Goal: Information Seeking & Learning: Learn about a topic

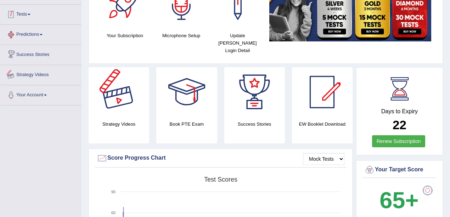
scroll to position [23, 0]
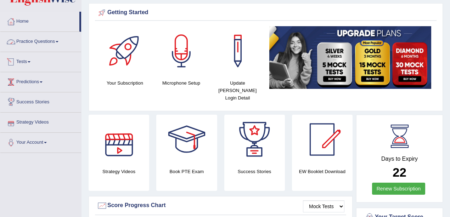
click at [35, 40] on link "Practice Questions" at bounding box center [40, 41] width 81 height 18
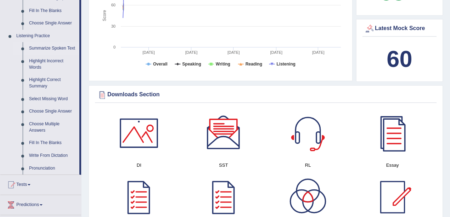
scroll to position [284, 0]
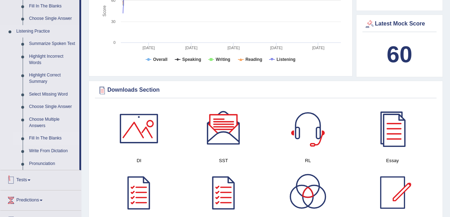
click at [55, 141] on link "Fill In The Blanks" at bounding box center [53, 138] width 54 height 13
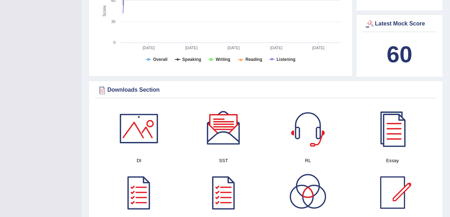
scroll to position [117, 0]
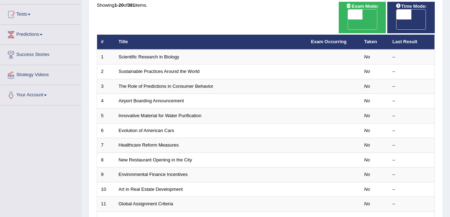
click at [348, 19] on span "OFF" at bounding box center [340, 24] width 15 height 10
checkbox input "true"
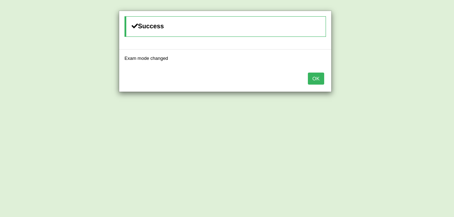
click at [321, 75] on button "OK" at bounding box center [316, 79] width 16 height 12
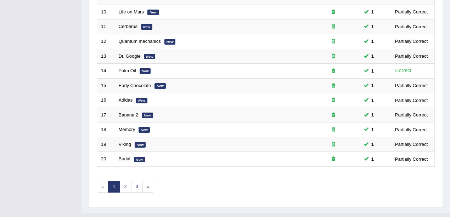
scroll to position [249, 0]
click at [125, 181] on link "2" at bounding box center [125, 187] width 12 height 12
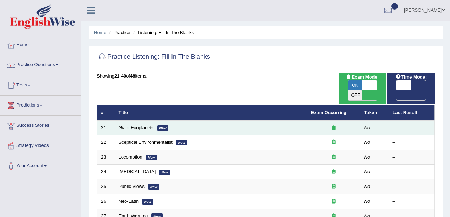
click at [296, 121] on td "Giant Exoplanets New" at bounding box center [211, 128] width 192 height 15
click at [187, 123] on td "Giant Exoplanets New" at bounding box center [211, 128] width 192 height 15
click at [134, 125] on link "Giant Exoplanets" at bounding box center [136, 127] width 35 height 5
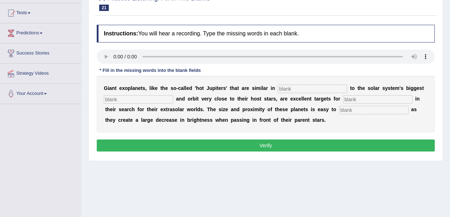
scroll to position [94, 0]
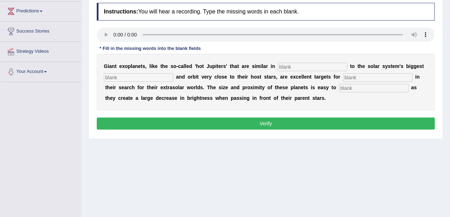
click at [290, 68] on input "text" at bounding box center [312, 67] width 69 height 9
click at [292, 67] on input "char" at bounding box center [312, 67] width 69 height 9
type input "characteristic"
click at [147, 75] on input "text" at bounding box center [138, 77] width 69 height 9
type input "planet"
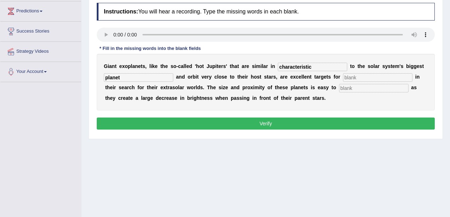
click at [315, 92] on div "G i a n t e x o p l a n e t s , l i k e t h e s o - c a l l e d ' h o t J u p i…" at bounding box center [266, 82] width 338 height 57
click at [339, 89] on input "text" at bounding box center [373, 88] width 69 height 9
type input "detect"
click at [343, 78] on input "text" at bounding box center [377, 77] width 69 height 9
type input "astronomer"
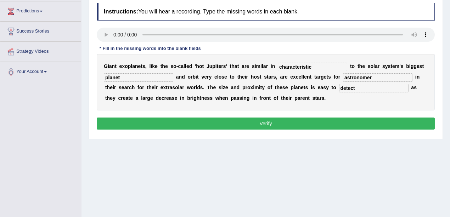
click at [326, 121] on button "Verify" at bounding box center [266, 124] width 338 height 12
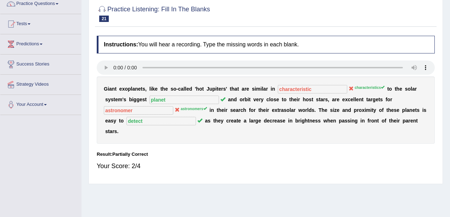
scroll to position [23, 0]
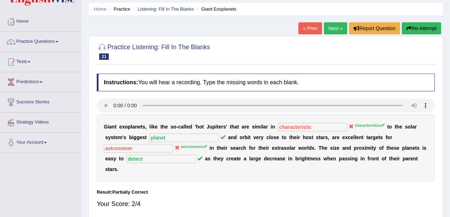
click at [327, 29] on link "Next »" at bounding box center [335, 28] width 23 height 12
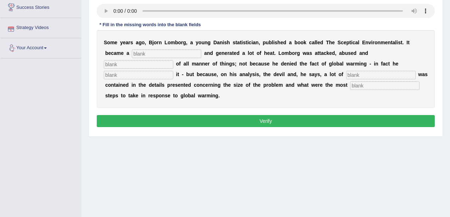
click at [152, 52] on input "text" at bounding box center [166, 54] width 69 height 9
type input "best-seller"
click at [173, 60] on input "text" at bounding box center [138, 64] width 69 height 9
type input "accus"
click at [173, 71] on input "text" at bounding box center [138, 75] width 69 height 9
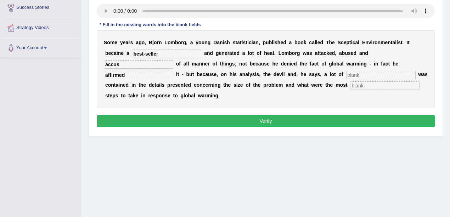
type input "affirmed"
click at [346, 75] on input "text" at bounding box center [380, 75] width 69 height 9
click at [346, 75] on input "divious" at bounding box center [380, 75] width 69 height 9
type input "devious"
click at [350, 87] on input "text" at bounding box center [384, 86] width 69 height 9
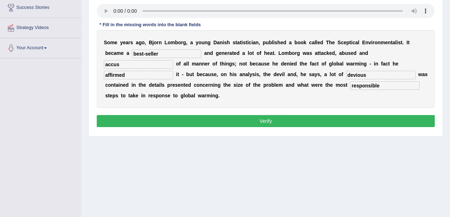
type input "responsible"
click at [193, 115] on button "Verify" at bounding box center [266, 121] width 338 height 12
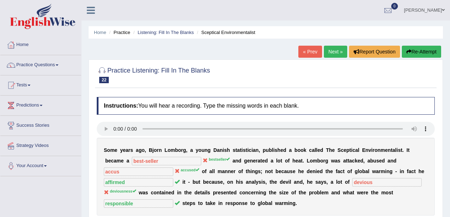
click at [335, 50] on link "Next »" at bounding box center [335, 52] width 23 height 12
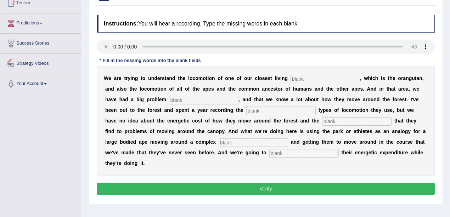
scroll to position [71, 0]
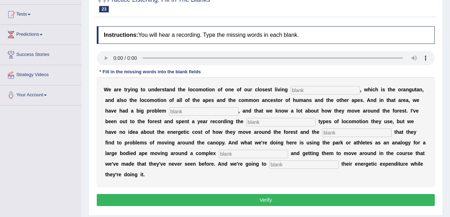
click at [304, 90] on input "text" at bounding box center [325, 90] width 69 height 9
type input "ralative"
click at [169, 109] on input "text" at bounding box center [203, 111] width 69 height 9
click at [152, 128] on div "W e a r e t r y i n g t o u n d e r s t a n d t h e l o c o m o t i o n o f o n…" at bounding box center [266, 132] width 338 height 110
click at [246, 123] on input "text" at bounding box center [280, 122] width 69 height 9
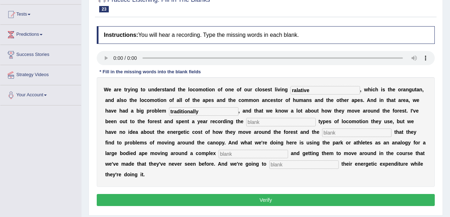
click at [169, 111] on input "traditionally" at bounding box center [203, 111] width 69 height 9
type input "traditionally"
click at [246, 121] on input "text" at bounding box center [280, 122] width 69 height 9
type input "difference"
click at [322, 133] on input "text" at bounding box center [356, 133] width 69 height 9
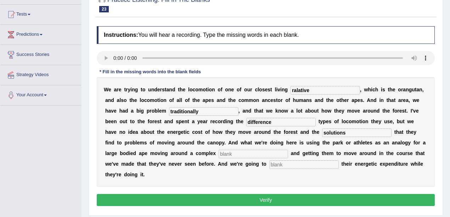
type input "solutions"
click at [288, 150] on input "text" at bounding box center [253, 154] width 69 height 9
type input "environment"
click at [339, 161] on input "text" at bounding box center [303, 165] width 69 height 9
type input "record"
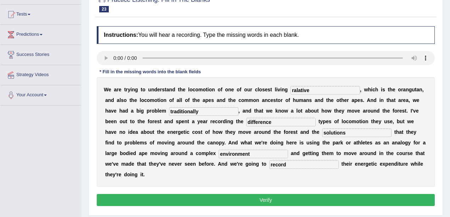
click at [371, 194] on button "Verify" at bounding box center [266, 200] width 338 height 12
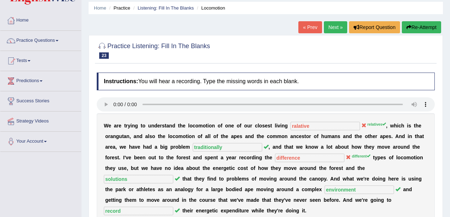
scroll to position [23, 0]
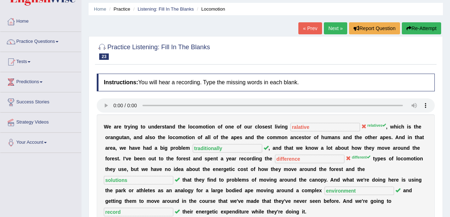
click at [331, 29] on link "Next »" at bounding box center [335, 28] width 23 height 12
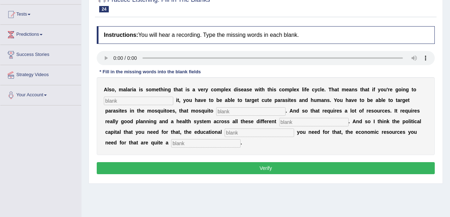
click at [147, 102] on input "text" at bounding box center [138, 101] width 69 height 9
type input "eleminate"
click at [216, 113] on input "text" at bounding box center [250, 111] width 69 height 9
type input "population"
click at [279, 123] on input "text" at bounding box center [313, 122] width 69 height 9
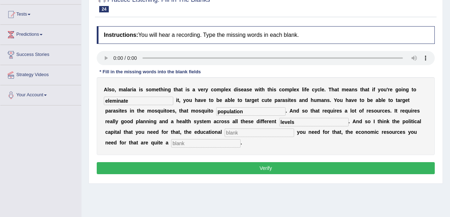
type input "levels"
click at [225, 133] on input "text" at bounding box center [259, 133] width 69 height 9
type input "infrustructure"
click at [241, 139] on input "text" at bounding box center [205, 143] width 69 height 9
click at [241, 139] on input "challange" at bounding box center [205, 143] width 69 height 9
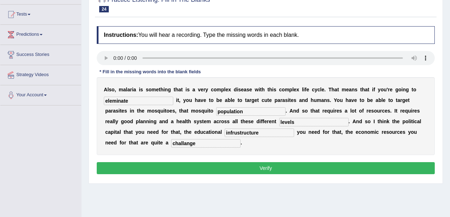
click at [241, 139] on input "challange" at bounding box center [205, 143] width 69 height 9
type input "challenge"
click at [378, 167] on button "Verify" at bounding box center [266, 168] width 338 height 12
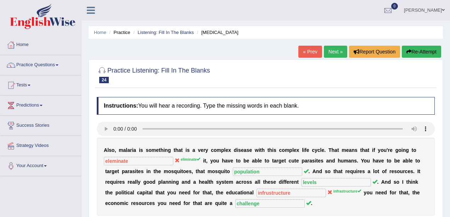
click at [330, 50] on link "Next »" at bounding box center [335, 52] width 23 height 12
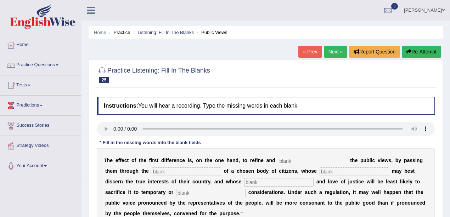
scroll to position [47, 0]
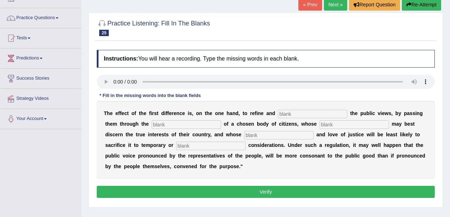
click at [278, 115] on input "text" at bounding box center [312, 114] width 69 height 9
type input "enlarge"
click at [155, 125] on input "text" at bounding box center [186, 125] width 69 height 9
type input "medium"
click at [244, 134] on input "text" at bounding box center [278, 135] width 69 height 9
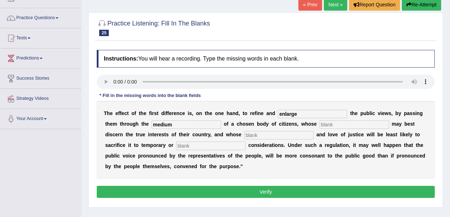
click at [320, 124] on input "text" at bounding box center [354, 125] width 69 height 9
type input "worse"
click at [244, 133] on input "text" at bounding box center [278, 135] width 69 height 9
type input "patrintism"
click at [176, 148] on input "text" at bounding box center [210, 146] width 69 height 9
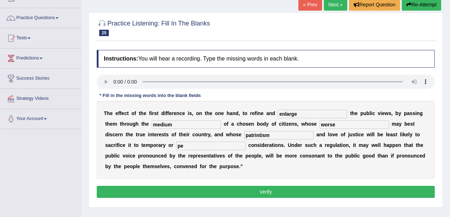
type input "p"
type input "a"
type input "present"
click at [151, 190] on button "Verify" at bounding box center [266, 192] width 338 height 12
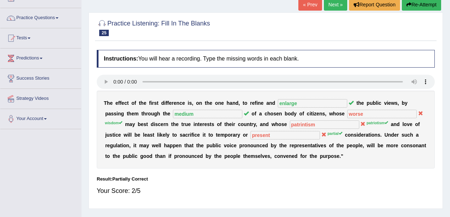
click at [341, 4] on link "Next »" at bounding box center [335, 5] width 23 height 12
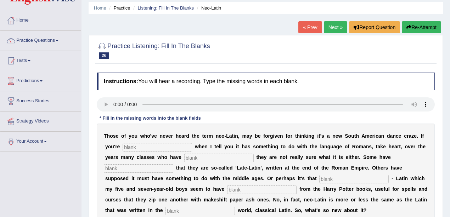
scroll to position [23, 0]
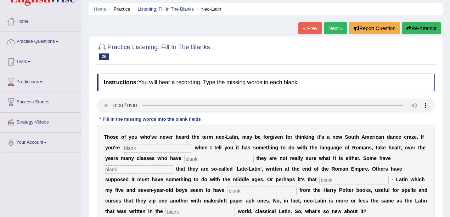
click at [142, 148] on input "text" at bounding box center [157, 148] width 69 height 9
type input "puzzle"
click at [184, 158] on input "text" at bounding box center [218, 159] width 69 height 9
type input "confess"
click at [173, 166] on input "text" at bounding box center [138, 170] width 69 height 9
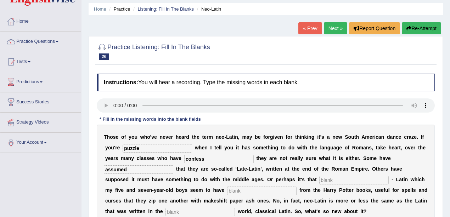
type input "assumed"
click at [319, 180] on input "text" at bounding box center [353, 180] width 69 height 9
type input "shutter"
click at [297, 187] on input "text" at bounding box center [261, 191] width 69 height 9
type input "glime"
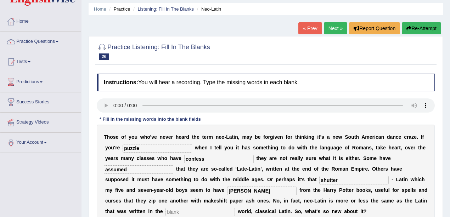
click at [235, 208] on input "text" at bounding box center [200, 212] width 69 height 9
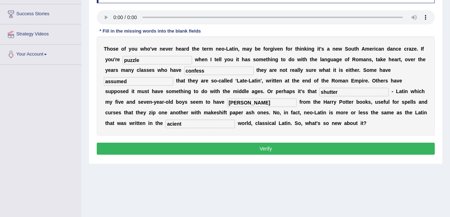
scroll to position [118, 0]
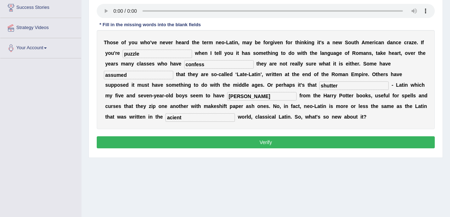
type input "acient"
click at [236, 141] on button "Verify" at bounding box center [266, 142] width 338 height 12
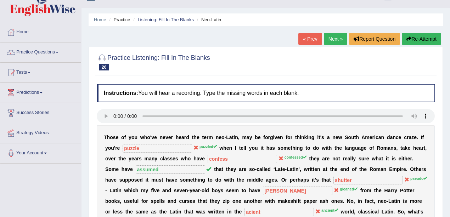
scroll to position [0, 0]
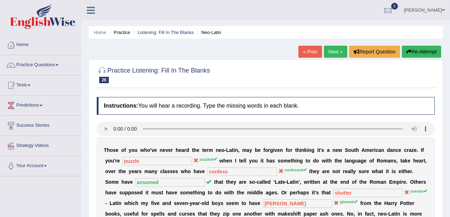
click at [339, 49] on link "Next »" at bounding box center [335, 52] width 23 height 12
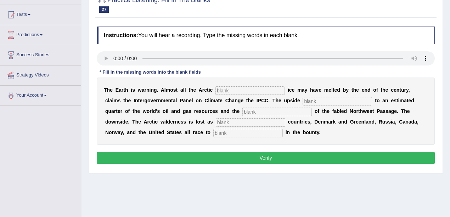
scroll to position [71, 0]
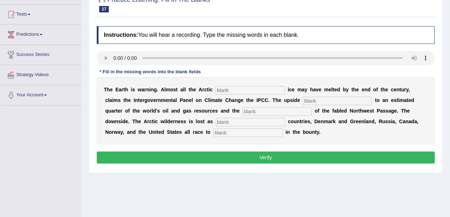
click at [239, 90] on input "text" at bounding box center [250, 90] width 69 height 9
type input "summer"
click at [303, 102] on input "text" at bounding box center [337, 101] width 69 height 9
type input "access"
click at [242, 109] on input "text" at bounding box center [276, 111] width 69 height 9
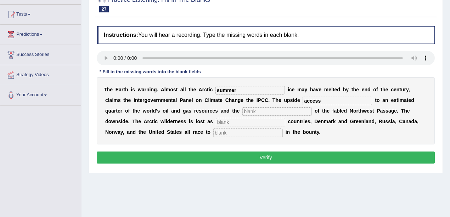
click at [242, 111] on input "text" at bounding box center [276, 111] width 69 height 9
type input "opening"
click at [216, 119] on input "text" at bounding box center [250, 122] width 69 height 9
click at [216, 125] on input "neignboring" at bounding box center [250, 122] width 69 height 9
drag, startPoint x: 155, startPoint y: 133, endPoint x: 151, endPoint y: 133, distance: 4.0
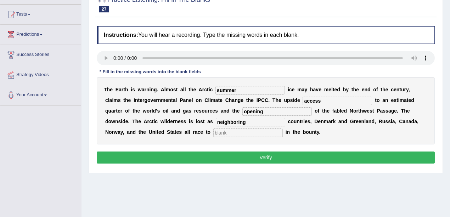
click at [213, 133] on input "text" at bounding box center [247, 133] width 69 height 9
drag, startPoint x: 140, startPoint y: 120, endPoint x: 104, endPoint y: 123, distance: 36.6
click at [97, 126] on div "T h e E a r t h i s w a r n i n g . A l m o s t a l l t h e A r c t i c summer …" at bounding box center [266, 110] width 338 height 67
click at [216, 119] on input "neighboring" at bounding box center [250, 122] width 69 height 9
click at [216, 121] on input "neighboring" at bounding box center [250, 122] width 69 height 9
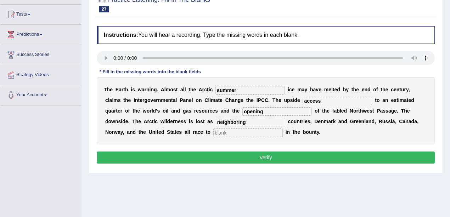
click at [216, 122] on input "neighboring" at bounding box center [250, 122] width 69 height 9
type input "neighbouring"
click at [213, 133] on input "text" at bounding box center [247, 133] width 69 height 9
type input "share"
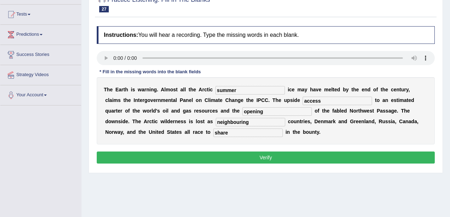
click at [202, 157] on button "Verify" at bounding box center [266, 158] width 338 height 12
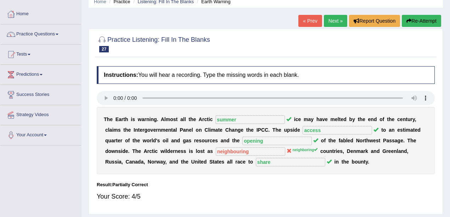
scroll to position [0, 0]
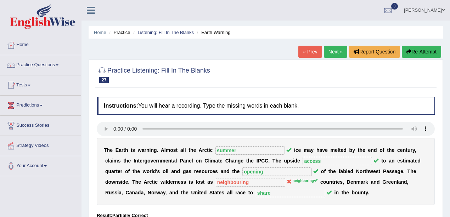
click at [330, 52] on link "Next »" at bounding box center [335, 52] width 23 height 12
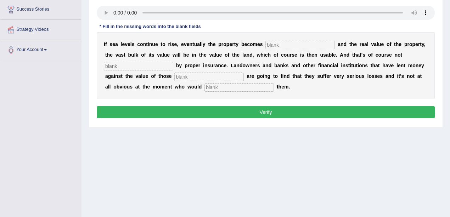
scroll to position [118, 0]
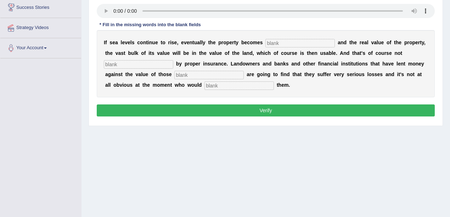
click at [269, 45] on input "text" at bounding box center [299, 43] width 69 height 9
click at [173, 60] on input "text" at bounding box center [138, 64] width 69 height 9
type input "insure"
click at [297, 46] on input "text" at bounding box center [299, 43] width 69 height 9
type input "innidated"
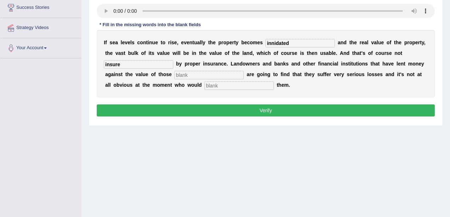
click at [174, 75] on input "text" at bounding box center [208, 75] width 69 height 9
type input "property"
click at [205, 86] on input "text" at bounding box center [239, 86] width 69 height 9
click at [205, 85] on input "comp" at bounding box center [239, 86] width 69 height 9
type input "compensate"
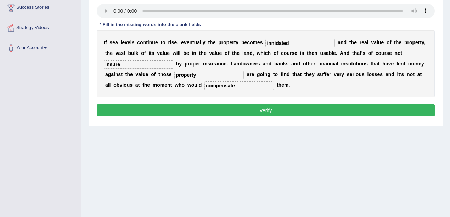
click at [267, 112] on button "Verify" at bounding box center [266, 111] width 338 height 12
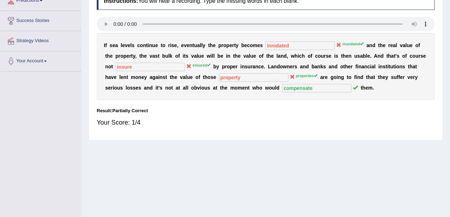
scroll to position [0, 0]
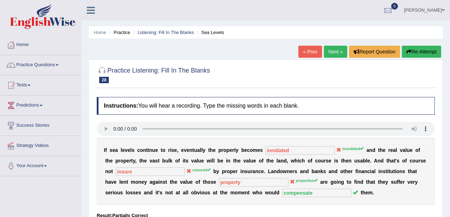
click at [337, 53] on link "Next »" at bounding box center [335, 52] width 23 height 12
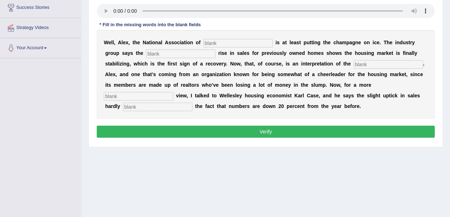
scroll to position [118, 0]
click at [223, 45] on input "text" at bounding box center [237, 43] width 69 height 9
type input "realtor"
click at [146, 51] on input "text" at bounding box center [180, 54] width 69 height 9
type input "slight"
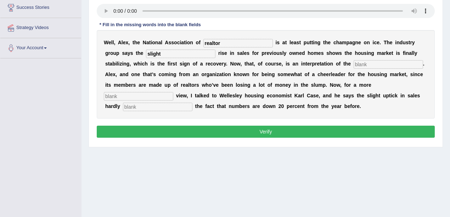
click at [354, 66] on input "text" at bounding box center [388, 64] width 69 height 9
type input "numorous"
click at [173, 92] on input "text" at bounding box center [138, 96] width 69 height 9
type input "sober"
click at [192, 103] on input "text" at bounding box center [157, 107] width 69 height 9
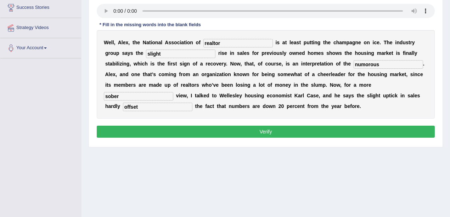
type input "offset"
click at [236, 130] on button "Verify" at bounding box center [266, 132] width 338 height 12
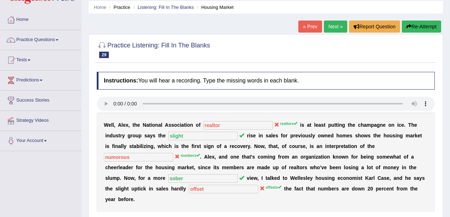
scroll to position [23, 0]
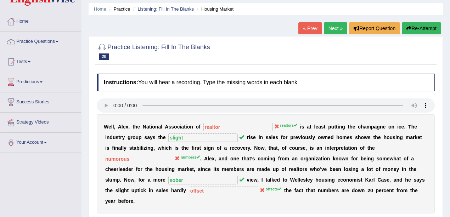
click at [340, 25] on link "Next »" at bounding box center [335, 28] width 23 height 12
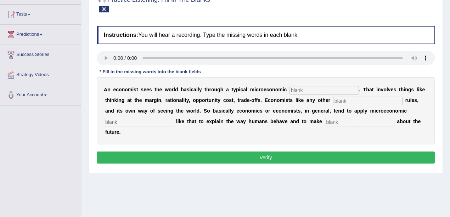
click at [318, 93] on input "text" at bounding box center [324, 90] width 69 height 9
click at [293, 90] on input "text" at bounding box center [324, 90] width 69 height 9
type input "t"
type input "target"
click at [333, 100] on input "text" at bounding box center [367, 101] width 69 height 9
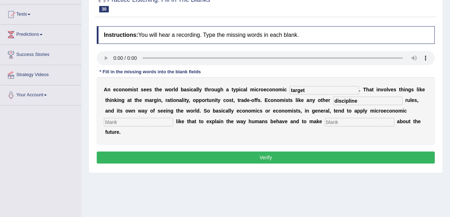
type input "discipline"
click at [173, 118] on input "text" at bounding box center [138, 122] width 69 height 9
type input "concepts"
click at [325, 123] on input "text" at bounding box center [359, 122] width 69 height 9
type input "prediction"
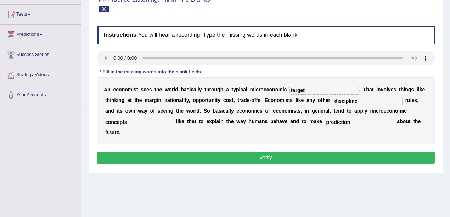
click at [270, 152] on button "Verify" at bounding box center [266, 158] width 338 height 12
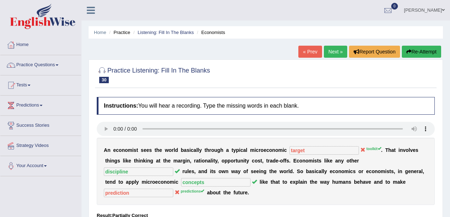
click at [338, 55] on link "Next »" at bounding box center [335, 52] width 23 height 12
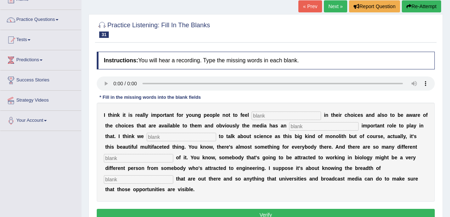
scroll to position [71, 0]
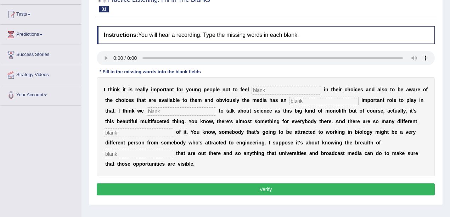
click at [263, 91] on input "text" at bounding box center [286, 90] width 69 height 9
type input "restricted"
click at [289, 102] on input "text" at bounding box center [323, 101] width 69 height 9
type input "incredibly"
click at [147, 113] on input "text" at bounding box center [181, 111] width 69 height 9
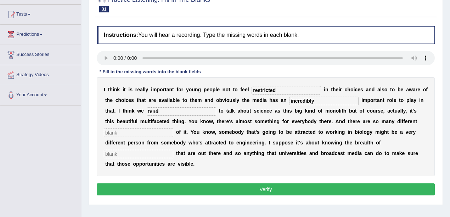
type input "tend"
click at [173, 129] on input "text" at bounding box center [138, 133] width 69 height 9
type input "aspects"
click at [173, 150] on input "text" at bounding box center [138, 154] width 69 height 9
type input "opportunity"
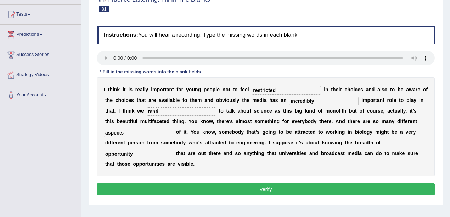
click at [264, 184] on button "Verify" at bounding box center [266, 190] width 338 height 12
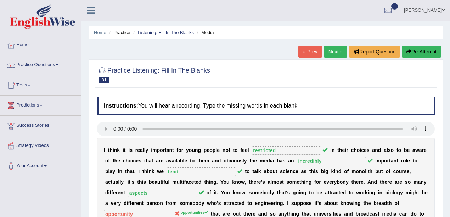
scroll to position [0, 0]
click at [333, 55] on link "Next »" at bounding box center [335, 52] width 23 height 12
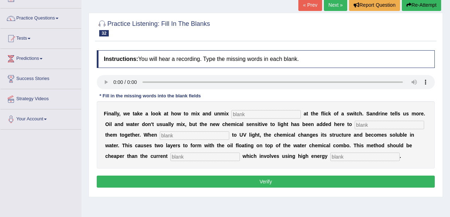
scroll to position [47, 0]
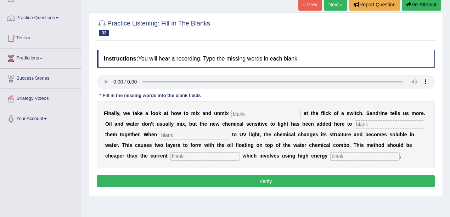
click at [240, 152] on input "text" at bounding box center [204, 156] width 69 height 9
type input "alternitive"
click at [355, 123] on input "text" at bounding box center [389, 125] width 69 height 9
click at [237, 110] on input "text" at bounding box center [265, 114] width 69 height 9
type input "liquid"
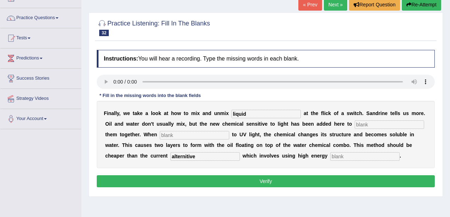
click at [160, 138] on input "text" at bounding box center [194, 135] width 69 height 9
click at [355, 124] on input "text" at bounding box center [389, 125] width 69 height 9
type input "l"
type input "blend"
click at [160, 135] on input "text" at bounding box center [194, 135] width 69 height 9
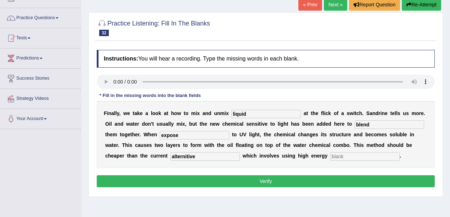
type input "expose"
click at [330, 155] on input "text" at bounding box center [364, 156] width 69 height 9
type input "s"
type input "centerfugic"
click at [240, 152] on input "alternitive" at bounding box center [204, 156] width 69 height 9
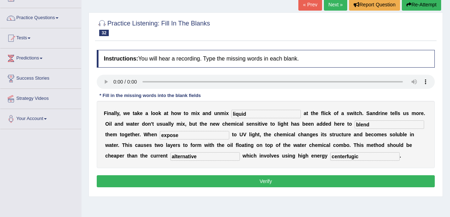
type input "alternative"
click at [355, 125] on input "blend" at bounding box center [389, 125] width 69 height 9
click at [328, 160] on div "F i n a l l y , w e t a k e a l o o k a t h o w t o m i x a n d u n m i x liqui…" at bounding box center [266, 134] width 338 height 67
click at [245, 181] on button "Verify" at bounding box center [266, 181] width 338 height 12
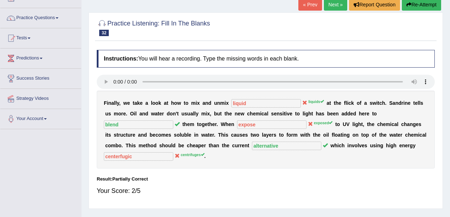
click at [340, 6] on link "Next »" at bounding box center [335, 5] width 23 height 12
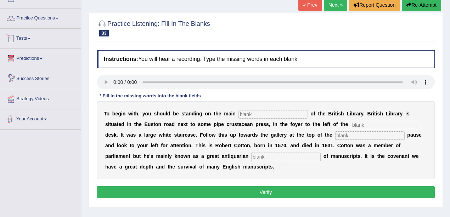
scroll to position [47, 0]
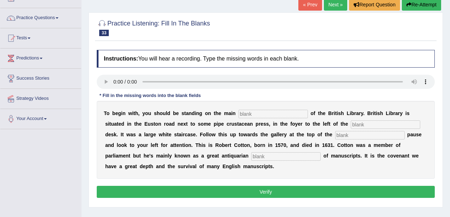
click at [239, 114] on input "text" at bounding box center [273, 114] width 69 height 9
type input "floor"
click at [351, 125] on input "text" at bounding box center [385, 125] width 69 height 9
type input "information"
click at [335, 134] on input "text" at bounding box center [369, 135] width 69 height 9
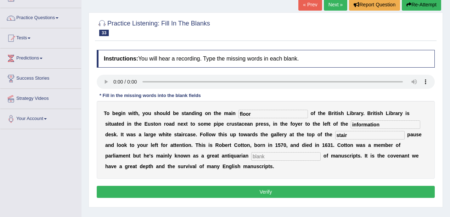
type input "stair"
click at [251, 154] on input "text" at bounding box center [285, 156] width 69 height 9
click at [251, 156] on input "collactor" at bounding box center [285, 156] width 69 height 9
type input "collector"
click at [155, 186] on button "Verify" at bounding box center [266, 192] width 338 height 12
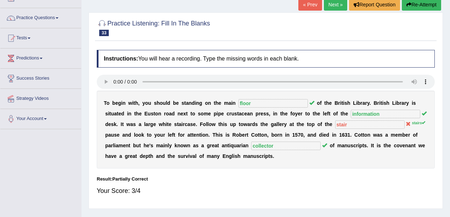
click at [332, 4] on link "Next »" at bounding box center [335, 5] width 23 height 12
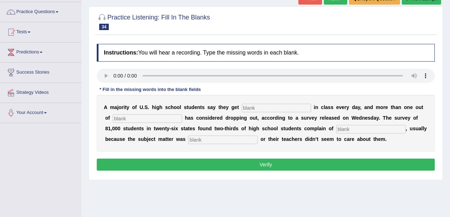
scroll to position [71, 0]
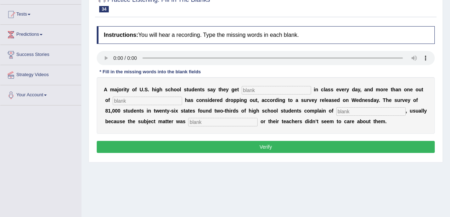
click at [242, 90] on input "text" at bounding box center [276, 90] width 69 height 9
type input "boring"
click at [142, 104] on input "text" at bounding box center [147, 101] width 69 height 9
type input "five"
click at [336, 111] on input "text" at bounding box center [370, 111] width 69 height 9
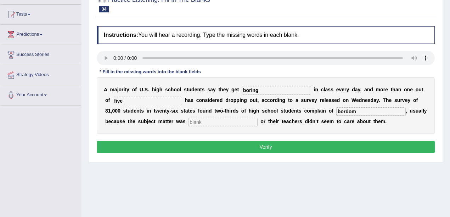
type input "bordom"
click at [141, 117] on div "A m a j o r i t y o f U . S . h i g h s c h o o l s t u d e n t s s a y t h e y…" at bounding box center [266, 105] width 338 height 57
click at [188, 118] on input "text" at bounding box center [222, 122] width 69 height 9
click at [188, 121] on input "relavent" at bounding box center [222, 122] width 69 height 9
click at [188, 124] on input "relevent" at bounding box center [222, 122] width 69 height 9
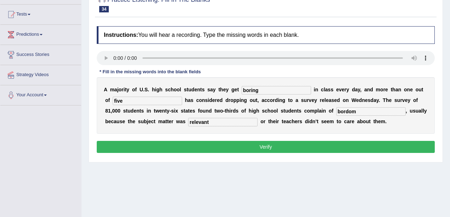
type input "relevant"
click at [336, 111] on input "bordom" at bounding box center [370, 111] width 69 height 9
type input "boredom"
click at [235, 149] on button "Verify" at bounding box center [266, 147] width 338 height 12
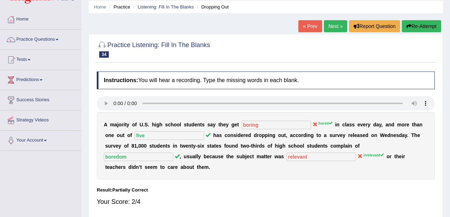
scroll to position [23, 0]
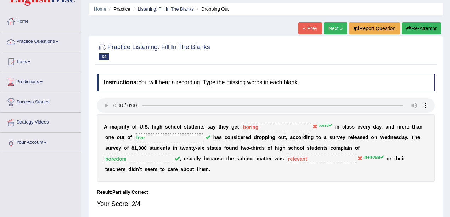
click at [334, 27] on link "Next »" at bounding box center [335, 28] width 23 height 12
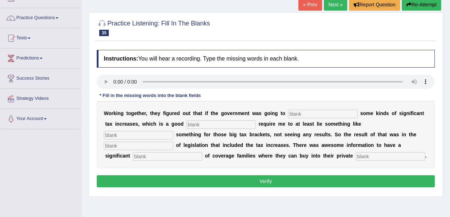
scroll to position [47, 0]
click at [296, 113] on input "text" at bounding box center [322, 114] width 69 height 9
type input "propose"
click at [177, 128] on div "W o r k i n g t o g e t h e r , t h e y f i g u r e d o u t t h a t i f t h e g…" at bounding box center [266, 134] width 338 height 67
click at [186, 124] on input "text" at bounding box center [220, 125] width 69 height 9
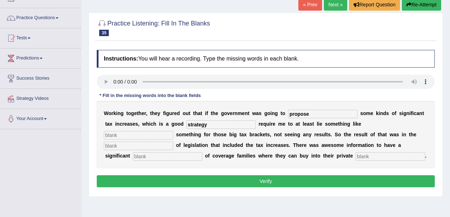
type input "strategy"
click at [173, 131] on input "text" at bounding box center [138, 135] width 69 height 9
type input "getting"
click at [173, 142] on input "text" at bounding box center [138, 146] width 69 height 9
type input "package"
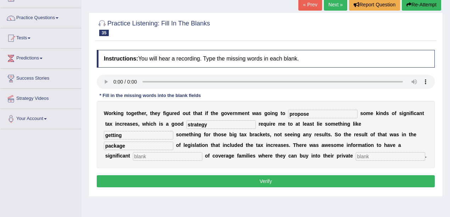
click at [202, 152] on input "text" at bounding box center [167, 156] width 69 height 9
click at [202, 152] on input "exoension" at bounding box center [167, 156] width 69 height 9
type input "expension"
click at [356, 155] on input "text" at bounding box center [390, 156] width 69 height 9
click at [356, 158] on input "insurence" at bounding box center [390, 156] width 69 height 9
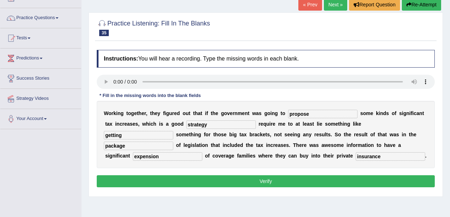
type input "insurance"
click at [216, 177] on button "Verify" at bounding box center [266, 181] width 338 height 12
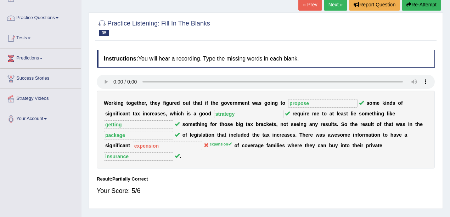
click at [341, 6] on link "Next »" at bounding box center [335, 5] width 23 height 12
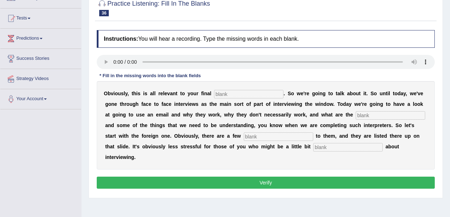
scroll to position [94, 0]
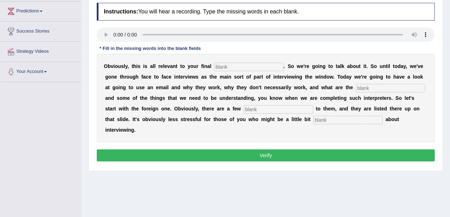
click at [250, 67] on input "text" at bounding box center [248, 67] width 69 height 9
type input "assignment"
click at [356, 86] on input "text" at bounding box center [390, 88] width 69 height 9
type input "challenges"
click at [244, 108] on input "text" at bounding box center [278, 109] width 69 height 9
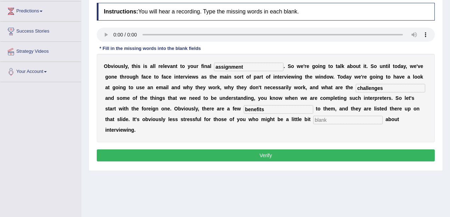
type input "benefits"
click at [313, 119] on input "text" at bounding box center [347, 120] width 69 height 9
type input "anxious"
click at [175, 150] on button "Verify" at bounding box center [266, 156] width 338 height 12
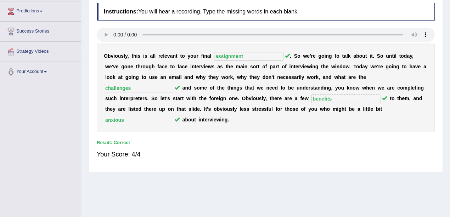
scroll to position [47, 0]
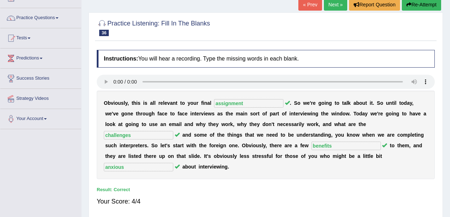
click at [332, 9] on link "Next »" at bounding box center [335, 5] width 23 height 12
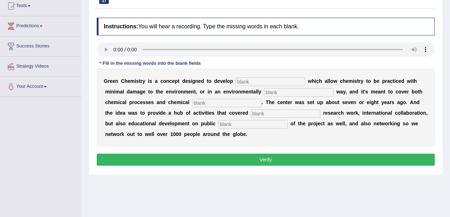
scroll to position [71, 0]
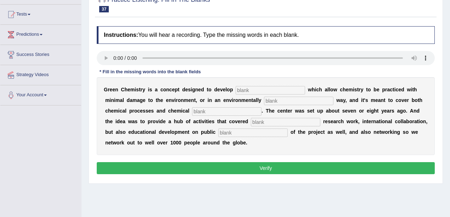
click at [237, 89] on input "text" at bounding box center [270, 90] width 69 height 9
type input "technology"
click at [264, 101] on input "text" at bounding box center [298, 101] width 69 height 9
click at [192, 113] on input "text" at bounding box center [226, 111] width 69 height 9
type input "products"
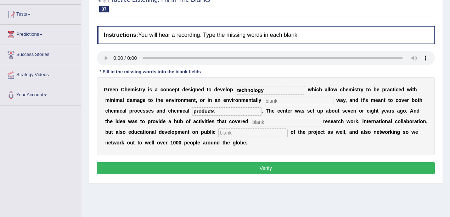
click at [251, 121] on input "text" at bounding box center [285, 122] width 69 height 9
type input "fundamental"
click at [218, 133] on input "text" at bounding box center [252, 133] width 69 height 9
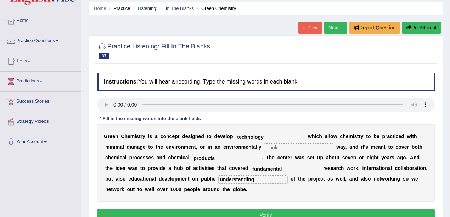
scroll to position [23, 0]
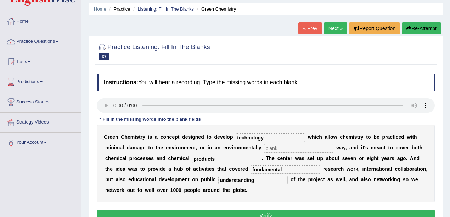
type input "understanding"
click at [236, 152] on div "G r e e n C h e m i s t r y i s a c o n c e p t d e s i g n e d t o d e v e l o…" at bounding box center [266, 164] width 338 height 78
click at [264, 148] on input "text" at bounding box center [298, 148] width 69 height 9
click at [264, 150] on input "competable" at bounding box center [298, 148] width 69 height 9
click at [264, 149] on input "competible" at bounding box center [298, 148] width 69 height 9
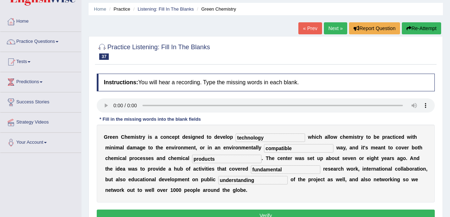
type input "compatible"
click at [248, 210] on button "Verify" at bounding box center [266, 216] width 338 height 12
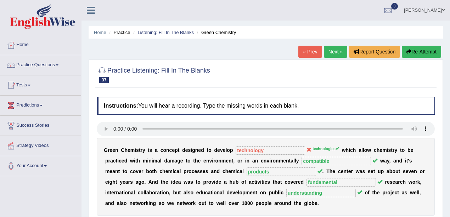
scroll to position [0, 0]
click at [331, 53] on link "Next »" at bounding box center [335, 52] width 23 height 12
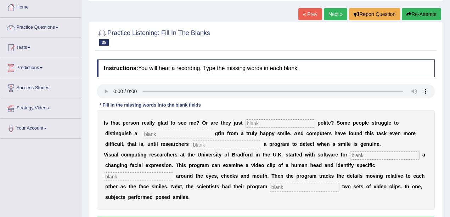
scroll to position [47, 0]
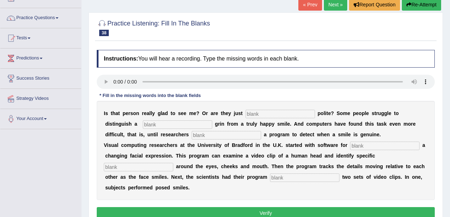
click at [258, 116] on input "text" at bounding box center [280, 114] width 69 height 9
type input "being"
click at [150, 123] on input "text" at bounding box center [177, 125] width 69 height 9
type input "fake"
click at [192, 137] on input "text" at bounding box center [226, 135] width 69 height 9
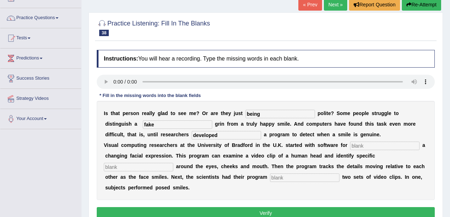
type input "developed"
click at [350, 147] on input "text" at bounding box center [384, 146] width 69 height 9
drag, startPoint x: 340, startPoint y: 145, endPoint x: 368, endPoint y: 163, distance: 33.3
type input "stimulating"
click at [173, 163] on input "text" at bounding box center [138, 167] width 69 height 9
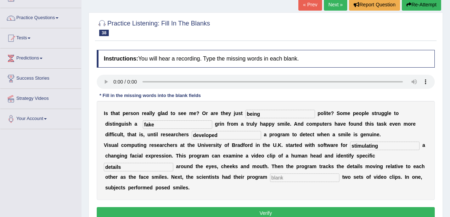
type input "details"
click at [270, 177] on input "text" at bounding box center [304, 178] width 69 height 9
type input "analyzing"
click at [166, 207] on button "Verify" at bounding box center [266, 213] width 338 height 12
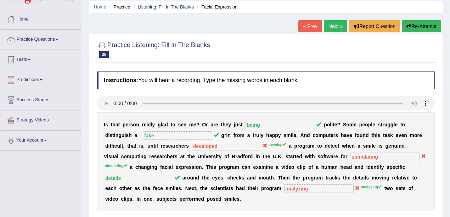
scroll to position [0, 0]
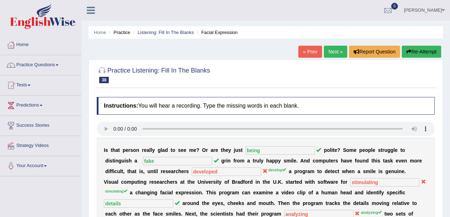
click at [340, 49] on link "Next »" at bounding box center [335, 52] width 23 height 12
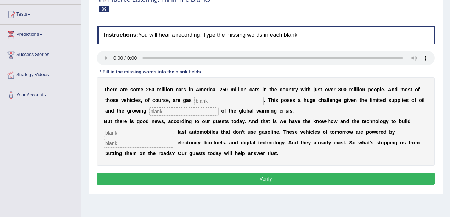
scroll to position [71, 0]
click at [204, 103] on input "text" at bounding box center [228, 101] width 69 height 9
type input "powered"
click at [149, 113] on input "text" at bounding box center [183, 111] width 69 height 9
type input "urgency"
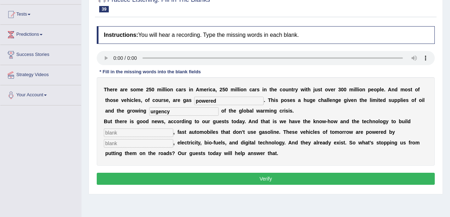
click at [126, 129] on input "text" at bounding box center [138, 133] width 69 height 9
type input "slick"
click at [153, 143] on input "text" at bounding box center [138, 143] width 69 height 9
type input "hytrogen"
click at [223, 180] on button "Verify" at bounding box center [266, 179] width 338 height 12
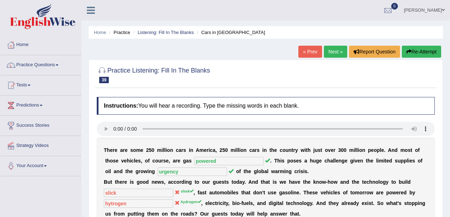
scroll to position [0, 0]
click at [332, 48] on link "Next »" at bounding box center [335, 52] width 23 height 12
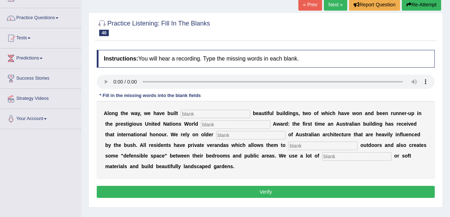
scroll to position [47, 0]
click at [189, 111] on input "text" at bounding box center [215, 114] width 69 height 9
type input "unashame"
click at [201, 124] on input "text" at bounding box center [235, 125] width 69 height 9
type input "habitat"
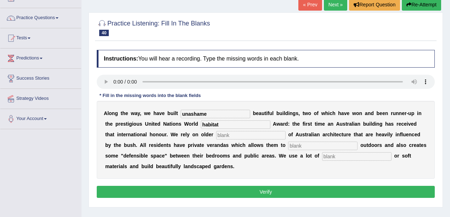
click at [216, 138] on input "text" at bounding box center [250, 135] width 69 height 9
type input "concept"
click at [288, 146] on input "text" at bounding box center [322, 146] width 69 height 9
type input "socialise"
click at [322, 157] on input "text" at bounding box center [356, 156] width 69 height 9
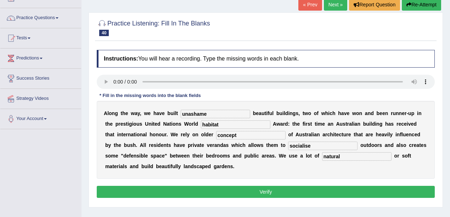
type input "natural"
click at [216, 138] on input "concept" at bounding box center [250, 135] width 69 height 9
click at [217, 118] on div "A l o n g t h e w a y , w e h a v e b u i l t unashame b e a u t i f u l b u i …" at bounding box center [266, 140] width 338 height 78
click at [213, 115] on input "unashame" at bounding box center [215, 114] width 69 height 9
type input "unashamed"
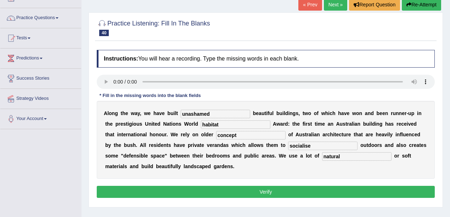
click at [230, 186] on button "Verify" at bounding box center [266, 192] width 338 height 12
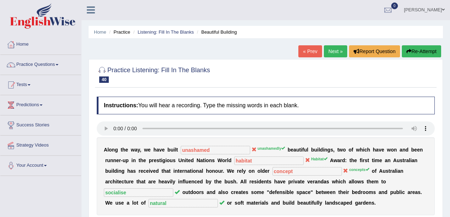
scroll to position [0, 0]
click at [41, 64] on link "Practice Questions" at bounding box center [40, 64] width 81 height 18
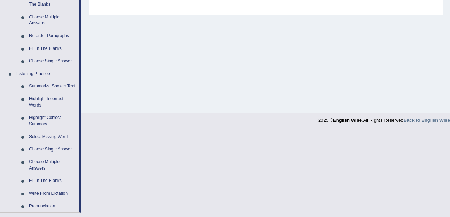
scroll to position [307, 0]
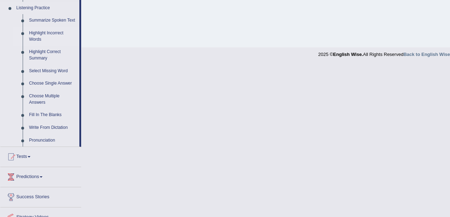
click at [37, 38] on link "Highlight Incorrect Words" at bounding box center [53, 36] width 54 height 19
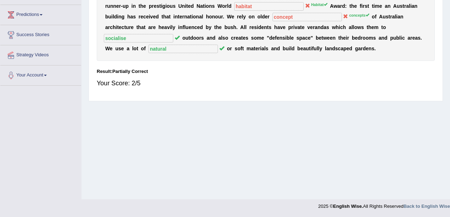
scroll to position [137, 0]
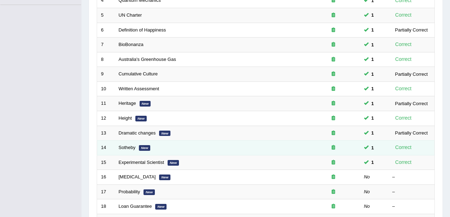
scroll to position [222, 0]
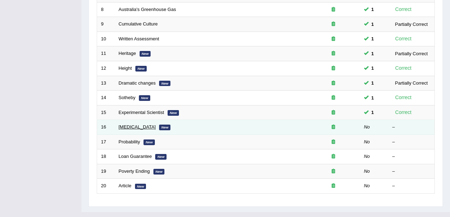
click at [130, 124] on link "[MEDICAL_DATA]" at bounding box center [137, 126] width 37 height 5
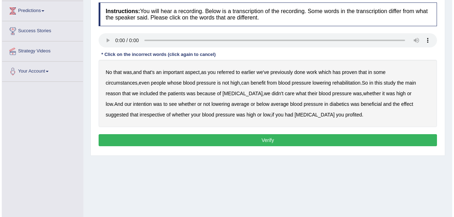
scroll to position [142, 0]
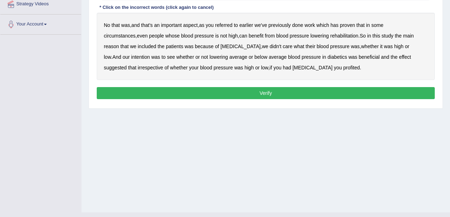
click at [228, 26] on b "referred" at bounding box center [223, 25] width 17 height 6
click at [135, 33] on b "circumstances" at bounding box center [120, 36] width 32 height 6
click at [330, 37] on b "rehabilitation" at bounding box center [344, 36] width 28 height 6
click at [150, 54] on b "intention" at bounding box center [140, 57] width 19 height 6
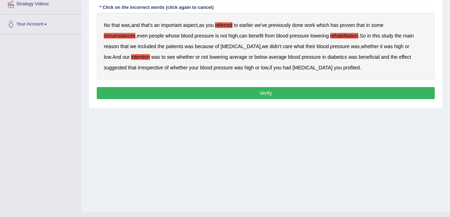
click at [399, 58] on b "effect" at bounding box center [405, 57] width 12 height 6
click at [343, 69] on b "profited" at bounding box center [351, 68] width 17 height 6
click at [256, 89] on button "Verify" at bounding box center [266, 93] width 338 height 12
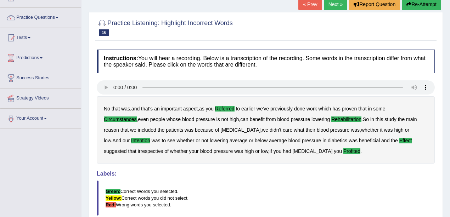
scroll to position [47, 0]
click at [337, 6] on link "Next »" at bounding box center [335, 5] width 23 height 12
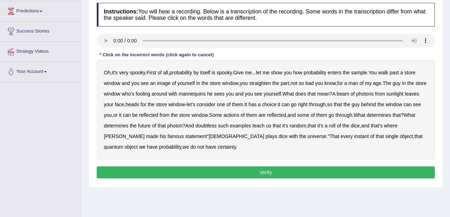
click at [364, 70] on b "sample" at bounding box center [359, 73] width 16 height 6
click at [313, 83] on b "bad" at bounding box center [310, 83] width 8 height 6
click at [349, 94] on b "beam" at bounding box center [343, 94] width 12 height 6
click at [239, 117] on b "actions" at bounding box center [232, 115] width 16 height 6
click at [217, 126] on b "doubtless" at bounding box center [205, 126] width 21 height 6
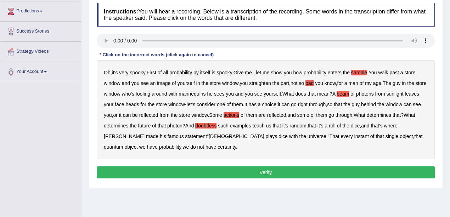
click at [336, 126] on b "roll" at bounding box center [332, 126] width 7 height 6
click at [336, 125] on b "roll" at bounding box center [332, 126] width 7 height 6
click at [305, 169] on button "Verify" at bounding box center [266, 173] width 338 height 12
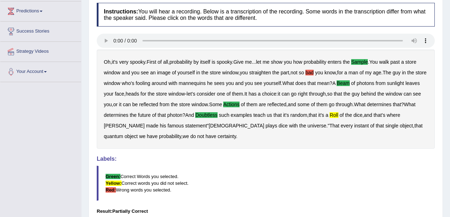
click at [338, 113] on b "roll" at bounding box center [334, 115] width 9 height 6
click at [312, 73] on b "bad" at bounding box center [310, 73] width 8 height 6
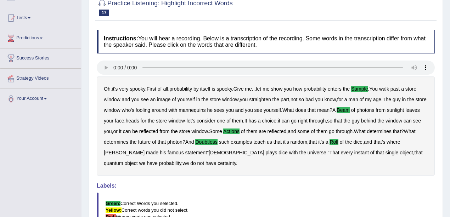
scroll to position [43, 0]
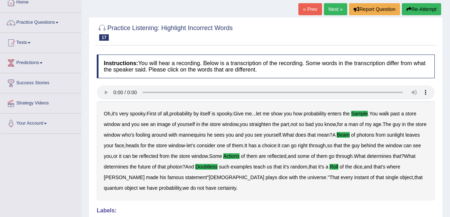
click at [339, 8] on link "Next »" at bounding box center [335, 9] width 23 height 12
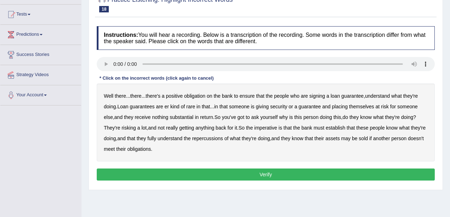
click at [383, 97] on b "understand" at bounding box center [377, 96] width 25 height 6
click at [190, 118] on b "substantial" at bounding box center [182, 117] width 24 height 6
click at [264, 126] on b "imperative" at bounding box center [266, 128] width 23 height 6
click at [275, 129] on b "imperative" at bounding box center [266, 128] width 23 height 6
click at [340, 129] on b "establish" at bounding box center [335, 128] width 19 height 6
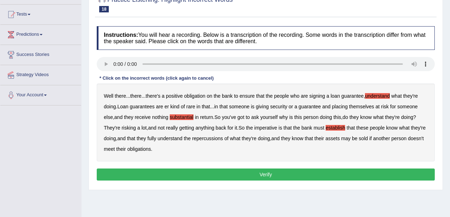
click at [201, 138] on b "repercussions" at bounding box center [207, 139] width 31 height 6
click at [337, 139] on b "assets" at bounding box center [332, 139] width 14 height 6
click at [187, 173] on button "Verify" at bounding box center [266, 175] width 338 height 12
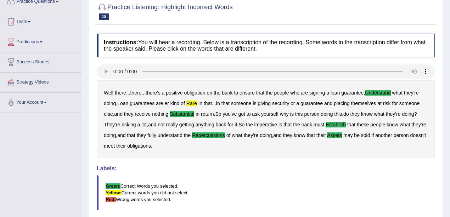
scroll to position [37, 0]
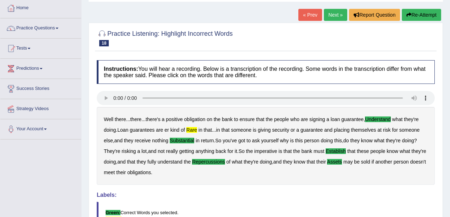
click at [334, 17] on link "Next »" at bounding box center [335, 15] width 23 height 12
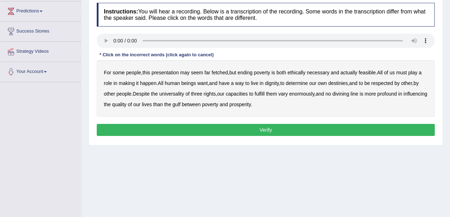
click at [180, 73] on div "For some people , this presentation may seem far fetched , but ending poverty i…" at bounding box center [266, 88] width 338 height 57
click at [174, 72] on b "presentation" at bounding box center [165, 73] width 27 height 6
click at [301, 74] on b "ethically" at bounding box center [296, 73] width 18 height 6
click at [241, 83] on b "way" at bounding box center [239, 83] width 9 height 6
click at [198, 94] on b "three" at bounding box center [196, 94] width 11 height 6
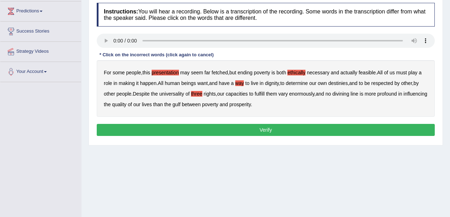
click at [346, 92] on b "divining" at bounding box center [340, 94] width 17 height 6
click at [347, 95] on b "divining" at bounding box center [340, 94] width 17 height 6
click at [247, 128] on button "Verify" at bounding box center [266, 130] width 338 height 12
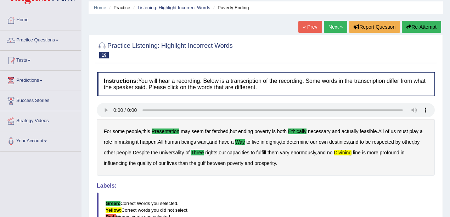
scroll to position [23, 0]
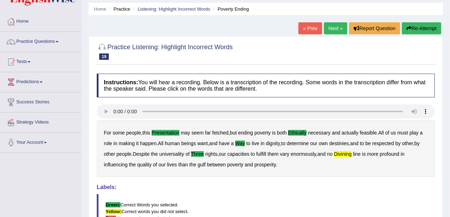
click at [331, 30] on link "Next »" at bounding box center [335, 28] width 23 height 12
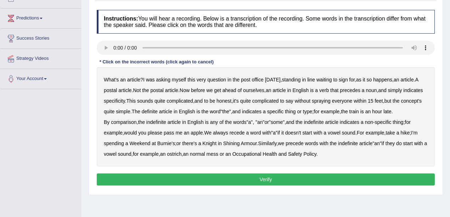
scroll to position [94, 0]
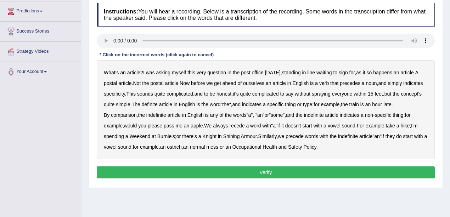
click at [130, 114] on b "comparison" at bounding box center [124, 115] width 26 height 6
click at [242, 127] on b "recede" at bounding box center [237, 126] width 15 height 6
click at [308, 170] on button "Verify" at bounding box center [266, 173] width 338 height 12
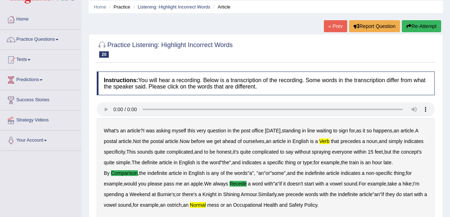
scroll to position [19, 0]
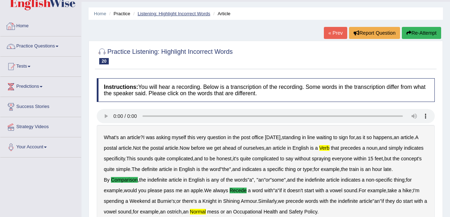
click at [152, 11] on link "Listening: Highlight Incorrect Words" at bounding box center [174, 13] width 73 height 5
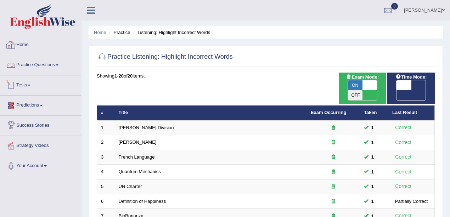
click at [40, 67] on link "Practice Questions" at bounding box center [40, 64] width 81 height 18
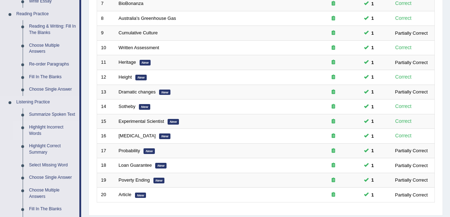
scroll to position [337, 0]
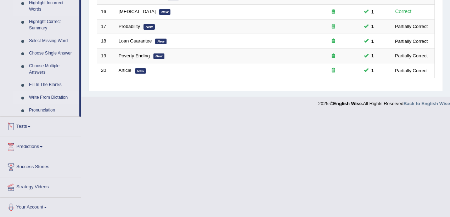
click at [44, 98] on link "Write From Dictation" at bounding box center [53, 97] width 54 height 13
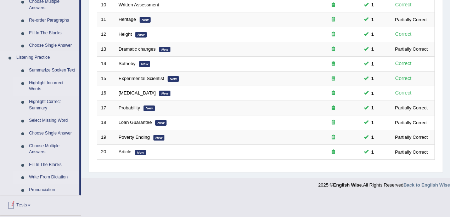
scroll to position [222, 0]
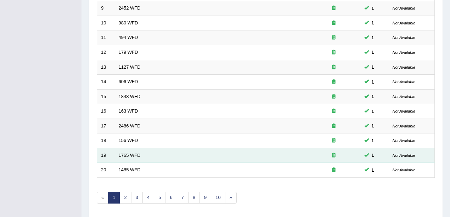
scroll to position [249, 0]
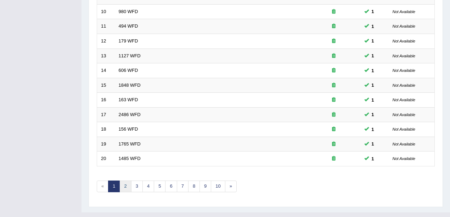
click at [121, 181] on link "2" at bounding box center [125, 187] width 12 height 12
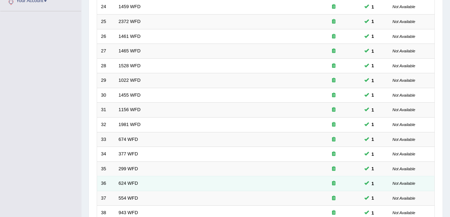
scroll to position [249, 0]
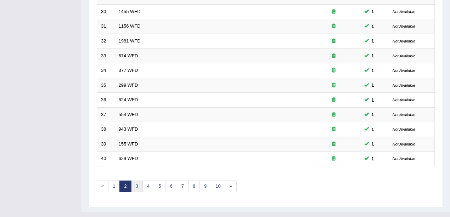
click at [136, 181] on link "3" at bounding box center [137, 187] width 12 height 12
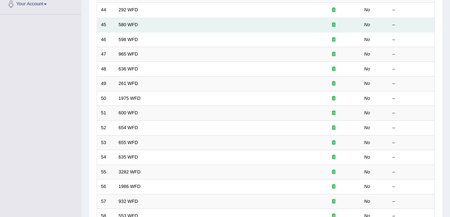
scroll to position [60, 0]
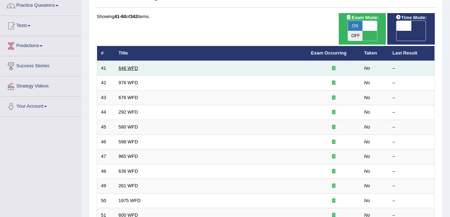
click at [130, 66] on link "646 WFD" at bounding box center [128, 68] width 19 height 5
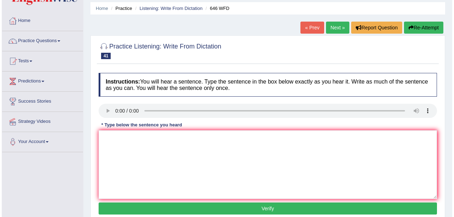
scroll to position [47, 0]
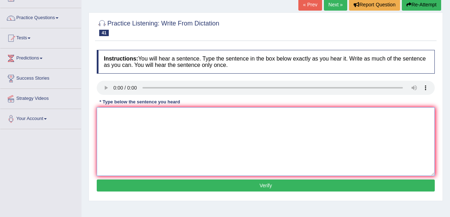
click at [185, 149] on textarea at bounding box center [266, 141] width 338 height 69
click at [191, 115] on textarea "the industrial elevation in europe was by technology" at bounding box center [266, 141] width 338 height 69
click at [183, 115] on textarea "the industrial elevation in europe was by technology" at bounding box center [266, 141] width 338 height 69
click at [207, 116] on textarea "the industrial elevation in europe was driven by technology" at bounding box center [266, 141] width 338 height 69
click at [206, 116] on textarea "the industrial elevation in europe was driven by technology" at bounding box center [266, 141] width 338 height 69
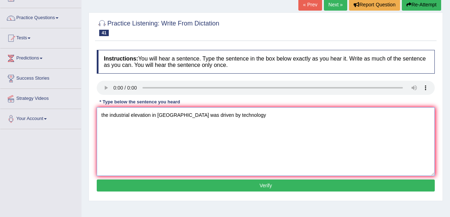
click at [203, 115] on textarea "the industrial elevation in europe was driven by technology" at bounding box center [266, 141] width 338 height 69
click at [257, 117] on textarea "the industrial elevation in europe was driven by steam technology" at bounding box center [266, 141] width 338 height 69
click at [104, 115] on textarea "the industrial elevation in europe was driven by steam technology." at bounding box center [266, 141] width 338 height 69
click at [138, 116] on textarea "The industrial elevation in europe was driven by steam technology." at bounding box center [266, 141] width 338 height 69
click at [141, 114] on textarea "The industrial revation in europe was driven by steam technology." at bounding box center [266, 141] width 338 height 69
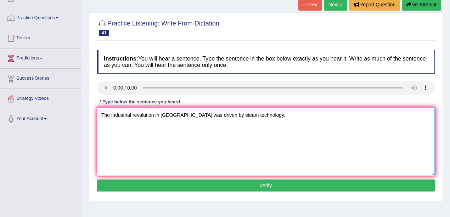
click at [148, 116] on textarea "The industrial revalution in europe was driven by steam technology." at bounding box center [266, 141] width 338 height 69
click at [162, 116] on textarea "The industrial revalution in europe was driven by steam technology." at bounding box center [266, 141] width 338 height 69
click at [247, 115] on textarea "The industrial revalution in Europe was driven by steam technology." at bounding box center [266, 141] width 338 height 69
click at [145, 116] on textarea "The industrial revalution in Europe was driven by steam technology technologies." at bounding box center [266, 141] width 338 height 69
type textarea "The industrial revaluation in Europe was driven by steam technology technologie…"
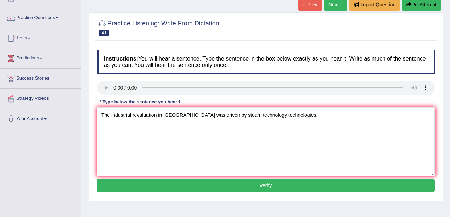
click at [134, 186] on button "Verify" at bounding box center [266, 186] width 338 height 12
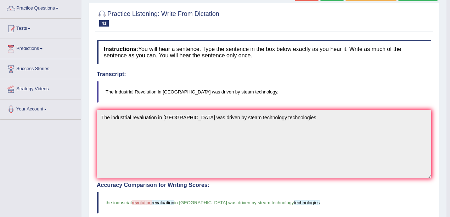
scroll to position [0, 0]
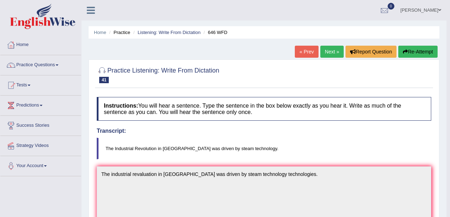
click at [333, 55] on link "Next »" at bounding box center [331, 52] width 23 height 12
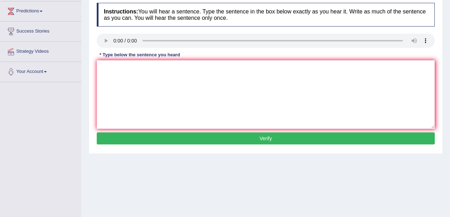
scroll to position [94, 0]
click at [127, 97] on textarea at bounding box center [266, 94] width 338 height 69
drag, startPoint x: 115, startPoint y: 67, endPoint x: 85, endPoint y: 69, distance: 29.5
click at [85, 69] on div "Home Practice Listening: Write From Dictation 976 WFD « Prev Next » Report Ques…" at bounding box center [266, 83] width 369 height 354
click at [145, 67] on textarea "The study of the eco is the a tricky subject to research." at bounding box center [266, 94] width 338 height 69
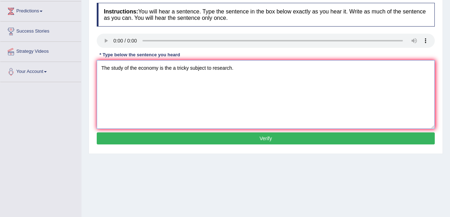
type textarea "The study of the economy is the a tricky subject to research."
click at [208, 70] on textarea "The study of the economy is the a tricky subject to research." at bounding box center [266, 94] width 338 height 69
click at [240, 78] on textarea "The study of the economy is the a tricky subject to research." at bounding box center [266, 94] width 338 height 69
click at [166, 138] on button "Verify" at bounding box center [266, 139] width 338 height 12
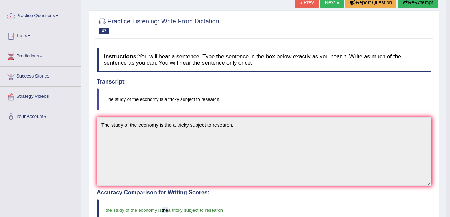
scroll to position [47, 0]
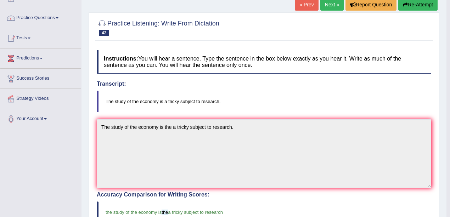
click at [325, 8] on link "Next »" at bounding box center [331, 5] width 23 height 12
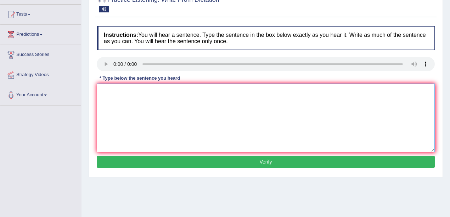
click at [126, 104] on textarea at bounding box center [266, 118] width 338 height 69
drag, startPoint x: 104, startPoint y: 91, endPoint x: 88, endPoint y: 90, distance: 16.4
click at [88, 90] on div "Home Practice Listening: Write From Dictation 676 WFD « Prev Next » Report Ques…" at bounding box center [266, 106] width 369 height 354
click at [171, 91] on textarea "University needs need to secure the grand for research subject." at bounding box center [266, 118] width 338 height 69
click at [193, 91] on textarea "University needs need to secure the grand for research subject." at bounding box center [266, 118] width 338 height 69
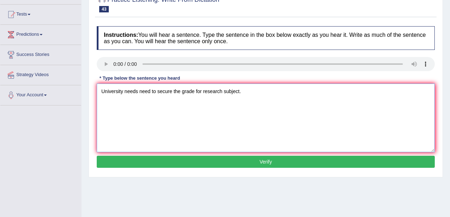
click at [201, 91] on textarea "University needs need to secure the grade for research subject." at bounding box center [266, 118] width 338 height 69
click at [245, 93] on textarea "University needs need to secure the grade for the research subject." at bounding box center [266, 118] width 338 height 69
click at [247, 94] on textarea "University needs need to secure the grade for the research subject." at bounding box center [266, 118] width 338 height 69
click at [247, 93] on textarea "University needs need to secure the grade for the research subject." at bounding box center [266, 118] width 338 height 69
type textarea "University needs need to secure the grade for the research subject subjects."
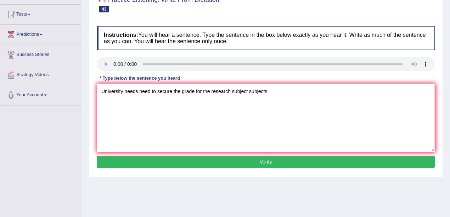
click at [263, 162] on button "Verify" at bounding box center [266, 162] width 338 height 12
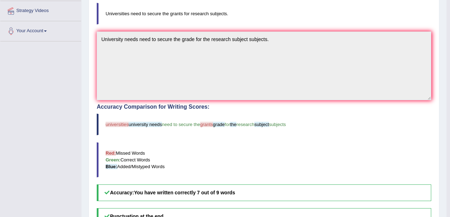
scroll to position [23, 0]
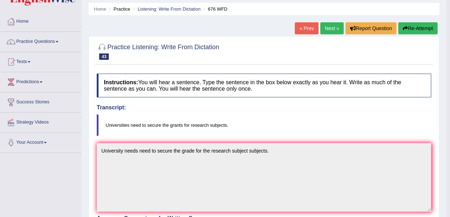
click at [336, 30] on link "Next »" at bounding box center [331, 28] width 23 height 12
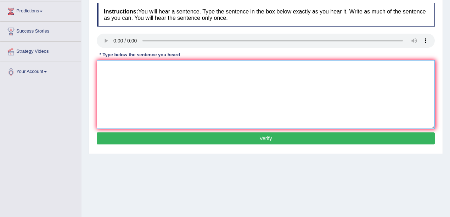
click at [124, 77] on textarea at bounding box center [266, 94] width 338 height 69
drag, startPoint x: 106, startPoint y: 67, endPoint x: 75, endPoint y: 67, distance: 31.2
click at [75, 67] on div "Toggle navigation Home Practice Questions Speaking Practice Read Aloud Repeat S…" at bounding box center [225, 90] width 450 height 369
click at [122, 69] on textarea "Some peo agr is not that important." at bounding box center [266, 94] width 338 height 69
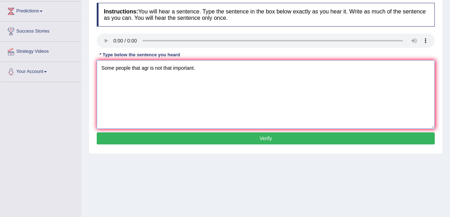
click at [148, 68] on textarea "Some people that agr is not that important." at bounding box center [266, 94] width 338 height 69
drag, startPoint x: 142, startPoint y: 69, endPoint x: 132, endPoint y: 69, distance: 9.9
click at [132, 69] on textarea "Some people that argument is not that important." at bounding box center [266, 94] width 338 height 69
click at [152, 68] on textarea "Some people argument is not that important." at bounding box center [266, 94] width 338 height 69
click at [145, 70] on textarea "Some people argue that education is not that important." at bounding box center [266, 94] width 338 height 69
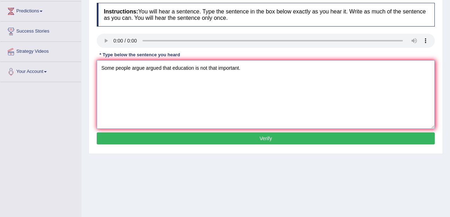
type textarea "Some people argue argued that education is not that important."
click at [135, 137] on button "Verify" at bounding box center [266, 139] width 338 height 12
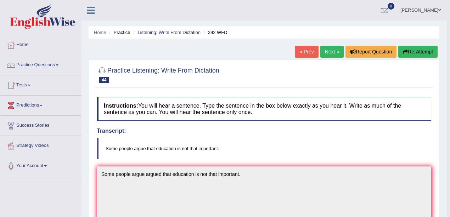
click at [332, 52] on link "Next »" at bounding box center [331, 52] width 23 height 12
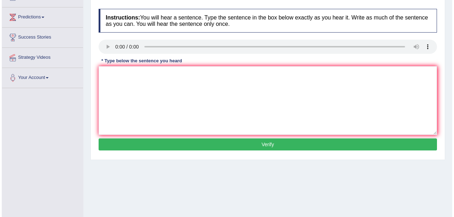
scroll to position [94, 0]
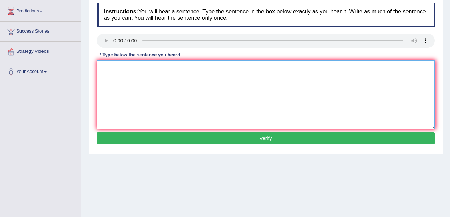
click at [125, 86] on textarea at bounding box center [266, 94] width 338 height 69
drag, startPoint x: 103, startPoint y: 67, endPoint x: 83, endPoint y: 68, distance: 19.9
click at [83, 68] on div "Home Practice Listening: Write From Dictation 580 WFD « Prev Next » Report Ques…" at bounding box center [266, 83] width 369 height 354
type textarea "You can use your laptop in the lecture."
click at [181, 140] on button "Verify" at bounding box center [266, 139] width 338 height 12
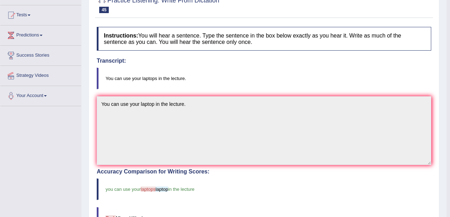
scroll to position [23, 0]
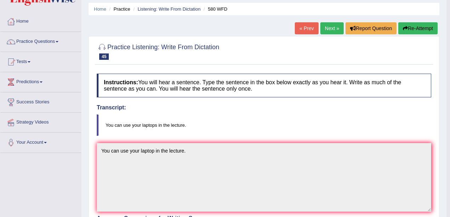
click at [328, 30] on link "Next »" at bounding box center [331, 28] width 23 height 12
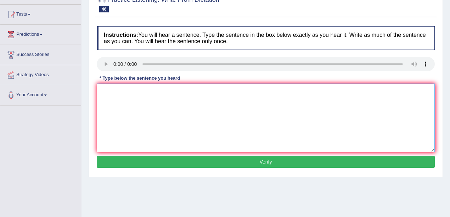
click at [132, 106] on textarea at bounding box center [266, 118] width 338 height 69
drag, startPoint x: 106, startPoint y: 91, endPoint x: 86, endPoint y: 91, distance: 20.2
click at [86, 91] on div "Home Practice Listening: Write From Dictation 598 WFD « Prev Next » Report Ques…" at bounding box center [266, 106] width 369 height 354
click at [124, 91] on textarea "Check the web if you lookin for a the discounted textbooks textbook." at bounding box center [266, 118] width 338 height 69
click at [136, 91] on textarea "Check the a web if you lookin for a the discounted textbooks textbook." at bounding box center [266, 118] width 338 height 69
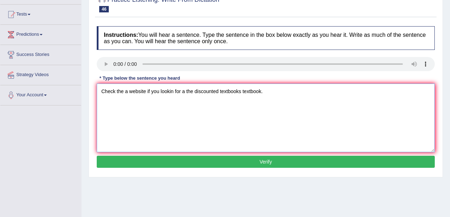
click at [173, 93] on textarea "Check the a website if you lookin for a the discounted textbooks textbook." at bounding box center [266, 118] width 338 height 69
click at [160, 90] on textarea "Check the a website if you looking for a the discounted textbooks textbook." at bounding box center [266, 118] width 338 height 69
click at [218, 91] on textarea "Check the a website if you are you're looking for a the discounted textbooks te…" at bounding box center [266, 118] width 338 height 69
drag, startPoint x: 218, startPoint y: 91, endPoint x: 208, endPoint y: 92, distance: 10.7
click at [208, 92] on textarea "Check the a website if you are you're looking for a the discount discounted tex…" at bounding box center [266, 118] width 338 height 69
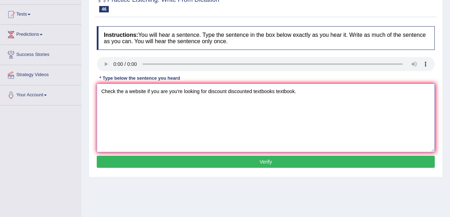
type textarea "Check the a website if you are you're looking for discount discounted textbooks…"
click at [220, 159] on button "Verify" at bounding box center [266, 162] width 338 height 12
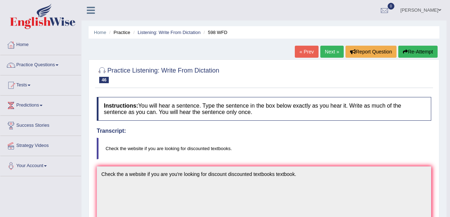
click at [328, 53] on link "Next »" at bounding box center [331, 52] width 23 height 12
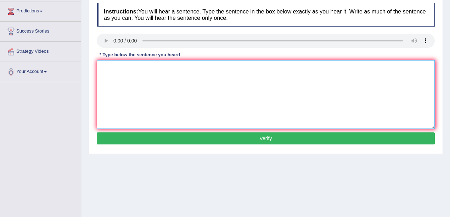
click at [133, 78] on textarea at bounding box center [266, 94] width 338 height 69
drag, startPoint x: 110, startPoint y: 68, endPoint x: 85, endPoint y: 66, distance: 25.3
click at [85, 66] on div "Home Practice Listening: Write From Dictation 965 WFD « Prev Next » Report Ques…" at bounding box center [266, 83] width 369 height 354
click at [157, 67] on textarea "You must answer website security question when you reset your password." at bounding box center [266, 94] width 338 height 69
click at [140, 67] on textarea "You must answer website security question when you reset your password." at bounding box center [266, 94] width 338 height 69
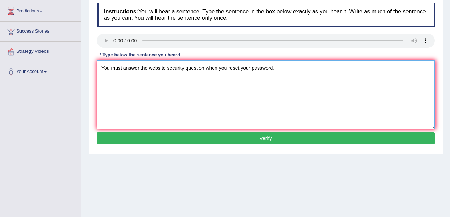
click at [205, 68] on textarea "You must answer the website security question when you reset your password." at bounding box center [266, 94] width 338 height 69
type textarea "You must answer the website security questions question when you reset your pas…"
click at [245, 136] on button "Verify" at bounding box center [266, 139] width 338 height 12
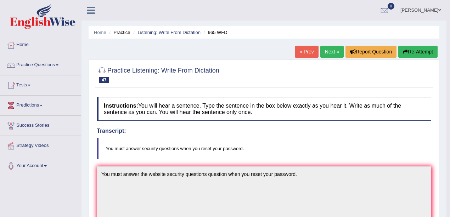
click at [334, 54] on link "Next »" at bounding box center [331, 52] width 23 height 12
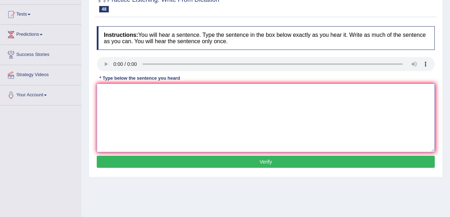
click at [123, 104] on textarea at bounding box center [266, 118] width 338 height 69
drag, startPoint x: 107, startPoint y: 92, endPoint x: 66, endPoint y: 90, distance: 41.5
click at [66, 90] on div "Toggle navigation Home Practice Questions Speaking Practice Read Aloud Repeat S…" at bounding box center [225, 113] width 450 height 369
click at [126, 92] on textarea "Several can will be qu the grestes of all time." at bounding box center [266, 118] width 338 height 69
click at [165, 92] on textarea "Several candidates will be qu the grestes of all time." at bounding box center [266, 118] width 338 height 69
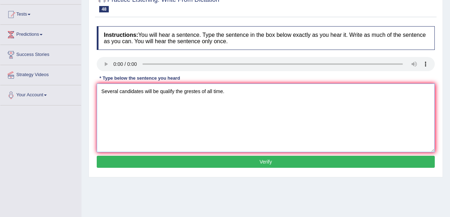
click at [176, 92] on textarea "Several candidates will be qualify the grestes of all time." at bounding box center [266, 118] width 338 height 69
click at [206, 92] on textarea "Several candidates will be qualify as the grestes of all time." at bounding box center [266, 118] width 338 height 69
click at [174, 94] on textarea "Several candidates will be qualify as the grestest scientist of all time." at bounding box center [266, 118] width 338 height 69
click at [216, 93] on textarea "Several candidates will be qualify qualified as the grestest scientist of all t…" at bounding box center [266, 118] width 338 height 69
click at [220, 93] on textarea "Several candidates will be qualify qualified as the grestest scientist of all t…" at bounding box center [266, 118] width 338 height 69
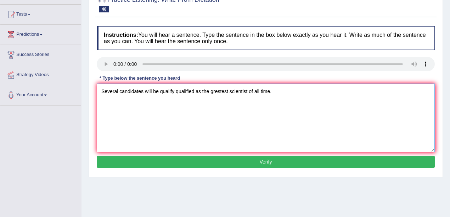
click at [222, 91] on textarea "Several candidates will be qualify qualified as the grestest scientist of all t…" at bounding box center [266, 118] width 338 height 69
click at [250, 91] on textarea "Several candidates will be qualify qualified as the greatest scientist of all t…" at bounding box center [266, 118] width 338 height 69
type textarea "Several candidates will be qualify qualified as the greatest scientist scientis…"
click at [170, 162] on button "Verify" at bounding box center [266, 162] width 338 height 12
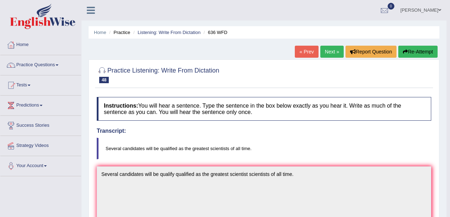
click at [335, 54] on link "Next »" at bounding box center [331, 52] width 23 height 12
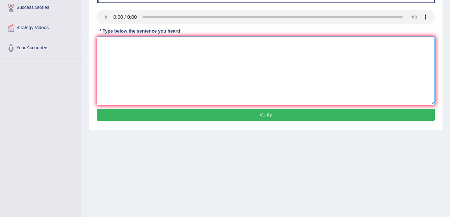
click at [118, 73] on textarea at bounding box center [266, 71] width 338 height 69
type textarea "w"
click at [215, 45] on textarea "read the student safety instu before using any thing any mat in the workshop." at bounding box center [266, 71] width 338 height 69
drag, startPoint x: 223, startPoint y: 45, endPoint x: 203, endPoint y: 45, distance: 19.1
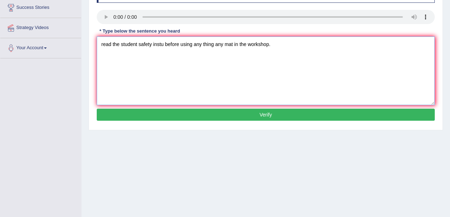
click at [203, 45] on textarea "read the student safety instu before using any thing any mat in the workshop." at bounding box center [266, 71] width 338 height 69
click at [212, 46] on textarea "read the student safety instu before using any mat in the workshop." at bounding box center [266, 71] width 338 height 69
click at [104, 44] on textarea "read the student safety instu before using any equidment in the workshop." at bounding box center [266, 71] width 338 height 69
click at [103, 44] on textarea "read the student safety instu before using any equidment in the workshop." at bounding box center [266, 71] width 338 height 69
click at [139, 45] on textarea "Read the student safety instu before using any equidment in the workshop." at bounding box center [266, 71] width 338 height 69
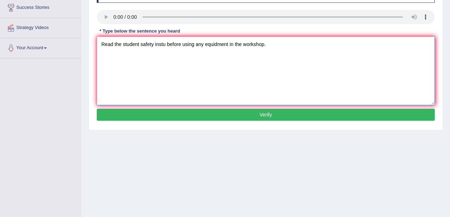
drag, startPoint x: 153, startPoint y: 45, endPoint x: 174, endPoint y: 47, distance: 20.7
click at [155, 45] on textarea "Read the student safety instu before using any equidment in the workshop." at bounding box center [266, 71] width 338 height 69
click at [165, 46] on textarea "Read the student safety instu before using any equidment in the workshop." at bounding box center [266, 71] width 338 height 69
drag, startPoint x: 163, startPoint y: 45, endPoint x: 164, endPoint y: 49, distance: 3.7
click at [163, 45] on textarea "Read the student safety instu before using any equidment in the workshop." at bounding box center [266, 71] width 338 height 69
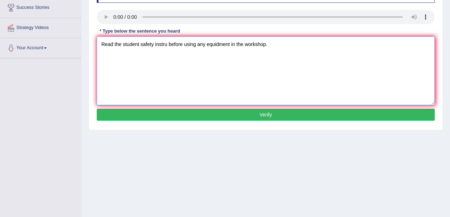
click at [167, 45] on textarea "Read the student safety instru before using any equidment in the workshop." at bounding box center [266, 71] width 338 height 69
click at [229, 44] on textarea "Read the student safety instruction before using any equidment in the workshop." at bounding box center [266, 71] width 338 height 69
click at [242, 45] on textarea "Read the student safety instruction before using any equipment in the workshop." at bounding box center [266, 71] width 338 height 69
type textarea "Read the student safety instruction before using any equipment equipments in th…"
click at [234, 112] on button "Verify" at bounding box center [266, 115] width 338 height 12
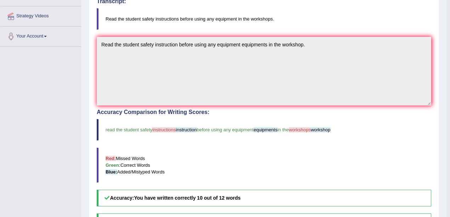
scroll to position [27, 0]
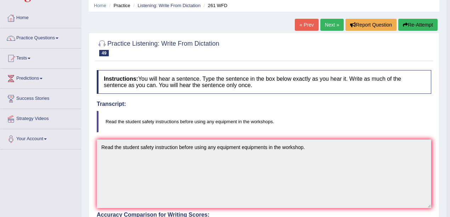
click at [332, 25] on link "Next »" at bounding box center [331, 25] width 23 height 12
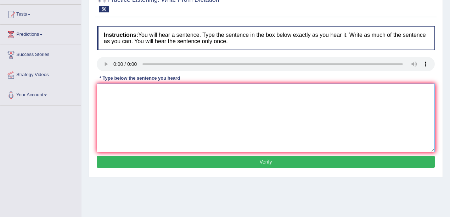
click at [167, 119] on textarea at bounding box center [266, 118] width 338 height 69
click at [136, 125] on textarea at bounding box center [266, 118] width 338 height 69
type textarea "h"
click at [106, 59] on audio at bounding box center [266, 64] width 338 height 14
click at [153, 92] on textarea "He's analysist study will appear" at bounding box center [266, 118] width 338 height 69
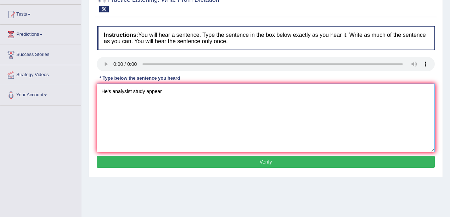
click at [214, 94] on textarea "He's analysist study appear" at bounding box center [266, 118] width 338 height 69
drag, startPoint x: 111, startPoint y: 90, endPoint x: 78, endPoint y: 88, distance: 33.1
click at [78, 88] on div "Toggle navigation Home Practice Questions Speaking Practice Read Aloud Repeat S…" at bounding box center [225, 113] width 450 height 369
click at [172, 92] on textarea "His analysist study appear to be base on the first farmous." at bounding box center [266, 118] width 338 height 69
click at [218, 92] on textarea "His analysist study appear to be best base on the first farmous." at bounding box center [266, 118] width 338 height 69
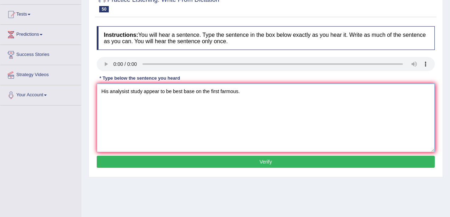
click at [208, 91] on textarea "His analysist study appear to be best base on the first farmous." at bounding box center [266, 118] width 338 height 69
click at [211, 92] on textarea "His analysist study appear to be best base on the fall first farmous." at bounding box center [266, 118] width 338 height 69
click at [129, 91] on textarea "His analysist study appear to be best base on the a fall first farmous." at bounding box center [266, 118] width 338 height 69
click at [140, 94] on textarea "His analysis study appear to be best base on the a fall first farmous." at bounding box center [266, 118] width 338 height 69
click at [176, 94] on textarea "His analysis study studies appear to be best base on the a fall first farmous." at bounding box center [266, 118] width 338 height 69
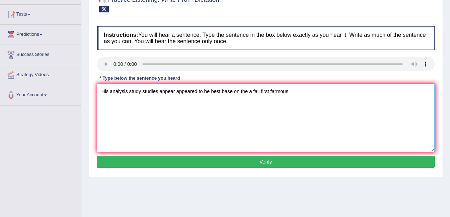
type textarea "His analysis study studies appear appeared to be best base on the a fall first …"
click at [210, 157] on button "Verify" at bounding box center [266, 162] width 338 height 12
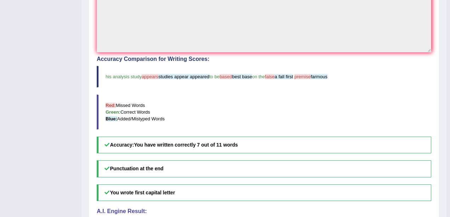
scroll to position [5, 0]
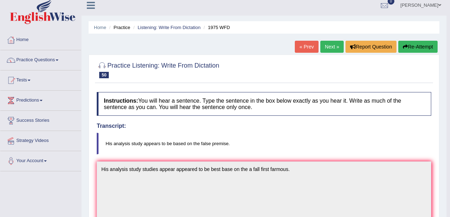
click at [331, 48] on link "Next »" at bounding box center [331, 47] width 23 height 12
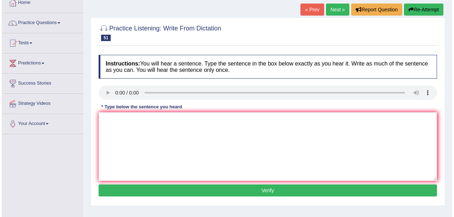
scroll to position [94, 0]
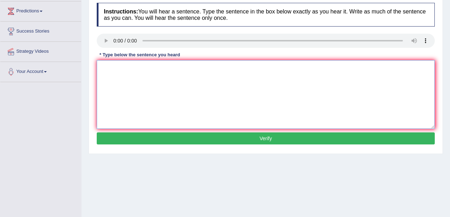
click at [134, 93] on textarea at bounding box center [266, 94] width 338 height 69
click at [133, 68] on textarea "con stu will be sent application form." at bounding box center [266, 94] width 338 height 69
click at [145, 68] on textarea "con stu will be sent application form." at bounding box center [266, 94] width 338 height 69
drag, startPoint x: 111, startPoint y: 68, endPoint x: 93, endPoint y: 66, distance: 17.9
click at [93, 66] on div "Practice Listening: Write From Dictation 51 600 WFD Instructions: You will hear…" at bounding box center [266, 59] width 354 height 189
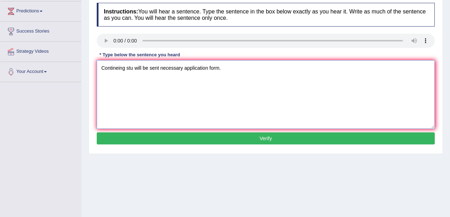
click at [133, 69] on textarea "Contineing stu will be sent necessary application form." at bounding box center [266, 94] width 338 height 69
drag, startPoint x: 250, startPoint y: 67, endPoint x: 253, endPoint y: 71, distance: 4.6
click at [250, 67] on textarea "Contineing students student will be sent necessary application form." at bounding box center [266, 94] width 338 height 69
click at [118, 68] on textarea "Contineing students student will be sent necessary application form forms." at bounding box center [266, 94] width 338 height 69
type textarea "Continuing students student will be sent necessary application form forms."
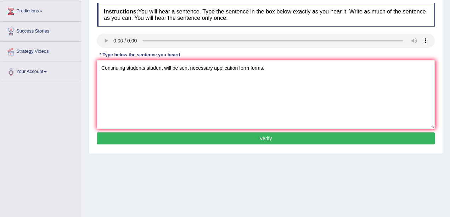
click at [221, 136] on button "Verify" at bounding box center [266, 139] width 338 height 12
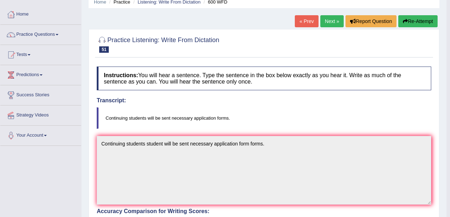
scroll to position [23, 0]
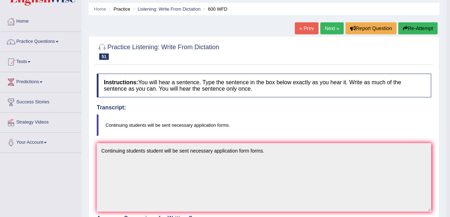
click at [330, 30] on link "Next »" at bounding box center [331, 28] width 23 height 12
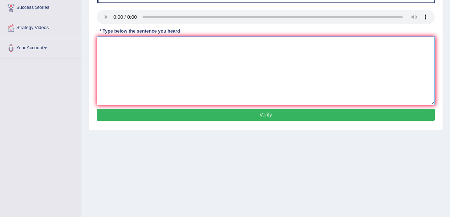
click at [119, 52] on textarea at bounding box center [266, 71] width 338 height 69
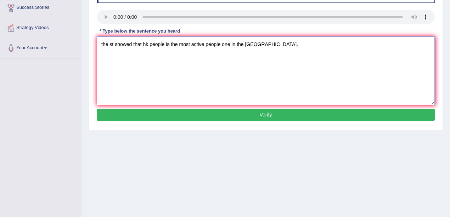
drag, startPoint x: 116, startPoint y: 44, endPoint x: 84, endPoint y: 42, distance: 31.3
click at [84, 42] on div "Home Practice Listening: Write From Dictation 654 WFD « Prev Next » Report Ques…" at bounding box center [266, 59] width 369 height 354
click at [172, 45] on textarea "The study shows showed that hk people is the most active people one in the [GEO…" at bounding box center [266, 71] width 338 height 69
click at [170, 44] on textarea "The study shows showed that hk people is the most active people one in the [GEO…" at bounding box center [266, 71] width 338 height 69
drag, startPoint x: 174, startPoint y: 45, endPoint x: 168, endPoint y: 45, distance: 6.4
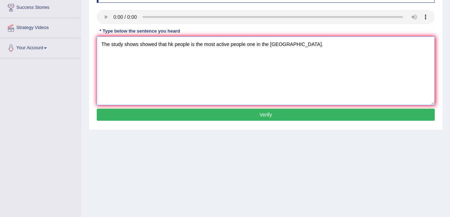
click at [168, 45] on textarea "The study shows showed that hk people is the most active people one in the [GEO…" at bounding box center [266, 71] width 338 height 69
click at [189, 44] on textarea "The study shows showed that the [DEMOGRAPHIC_DATA] people is the most active pe…" at bounding box center [266, 71] width 338 height 69
click at [223, 46] on textarea "The study shows showed that the [DEMOGRAPHIC_DATA] people is the most active pe…" at bounding box center [266, 71] width 338 height 69
click at [222, 45] on textarea "The study shows showed that the [DEMOGRAPHIC_DATA] people is the most active pe…" at bounding box center [266, 71] width 338 height 69
type textarea "The study shows showed that the [DEMOGRAPHIC_DATA] people is the most active pe…"
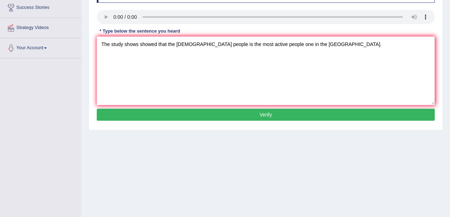
click at [265, 115] on button "Verify" at bounding box center [266, 115] width 338 height 12
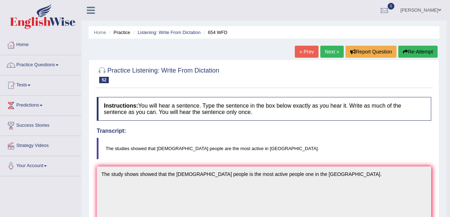
click at [325, 48] on link "Next »" at bounding box center [331, 52] width 23 height 12
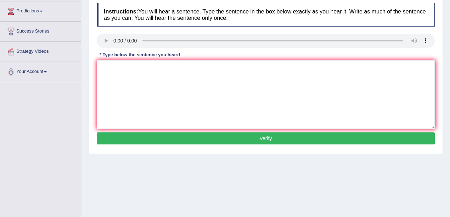
scroll to position [94, 0]
click at [121, 75] on textarea at bounding box center [266, 94] width 338 height 69
drag, startPoint x: 107, startPoint y: 67, endPoint x: 76, endPoint y: 65, distance: 31.3
click at [76, 65] on div "Toggle navigation Home Practice Questions Speaking Practice Read Aloud Repeat S…" at bounding box center [225, 90] width 450 height 369
click at [115, 67] on textarea "The te train including observing the classes." at bounding box center [266, 94] width 338 height 69
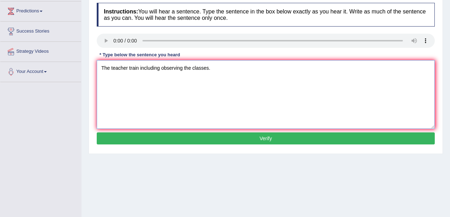
click at [138, 68] on textarea "The teacher train including observing the classes." at bounding box center [266, 94] width 338 height 69
click at [178, 69] on textarea "The teacher training train including observing the classes." at bounding box center [266, 94] width 338 height 69
type textarea "The teacher training train include observing the classes."
click at [166, 135] on button "Verify" at bounding box center [266, 139] width 338 height 12
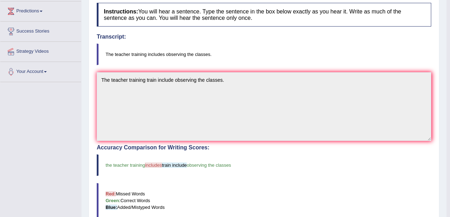
drag, startPoint x: 164, startPoint y: 120, endPoint x: 312, endPoint y: 52, distance: 162.3
click at [312, 52] on blockquote "The teacher training includes observing the classes." at bounding box center [264, 55] width 335 height 22
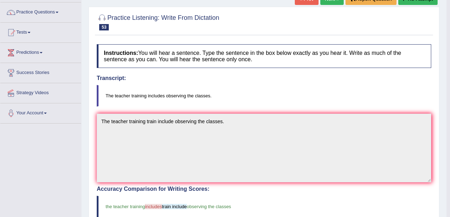
scroll to position [0, 0]
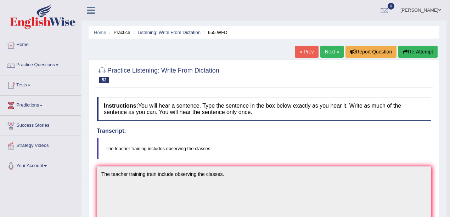
click at [326, 56] on link "Next »" at bounding box center [331, 52] width 23 height 12
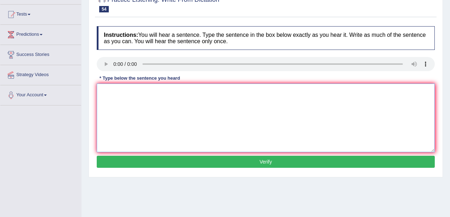
click at [131, 110] on textarea at bounding box center [266, 118] width 338 height 69
drag, startPoint x: 113, startPoint y: 92, endPoint x: 71, endPoint y: 88, distance: 42.7
click at [71, 88] on div "Toggle navigation Home Practice Questions Speaking Practice Read Aloud Repeat S…" at bounding box center [225, 113] width 450 height 369
click at [145, 92] on textarea "The science scient li is locted at the ground floor of the library." at bounding box center [266, 118] width 338 height 69
click at [169, 91] on textarea "The science scient library is locted at the ground floor of the library." at bounding box center [266, 118] width 338 height 69
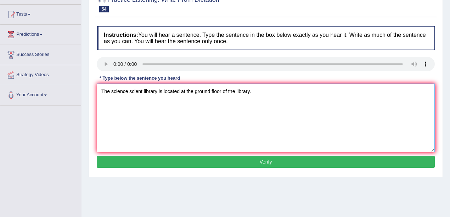
type textarea "The science scient library is located at the ground floor of the library."
click at [229, 161] on button "Verify" at bounding box center [266, 162] width 338 height 12
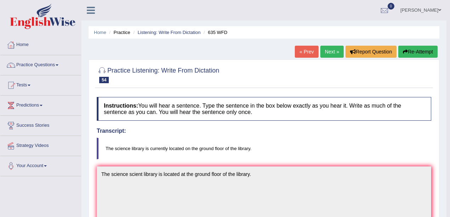
click at [333, 53] on link "Next »" at bounding box center [331, 52] width 23 height 12
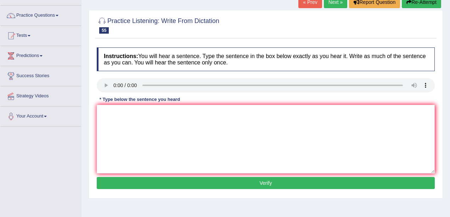
scroll to position [47, 0]
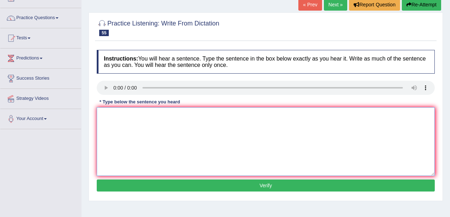
click at [130, 137] on textarea at bounding box center [266, 141] width 338 height 69
drag, startPoint x: 106, startPoint y: 117, endPoint x: 91, endPoint y: 116, distance: 14.2
click at [91, 116] on div "Practice Listening: Write From Dictation 55 3282 WFD Instructions: You will hea…" at bounding box center [266, 106] width 354 height 189
click at [145, 118] on textarea "Computer Computoers use to be larger than they are now." at bounding box center [266, 141] width 338 height 69
click at [158, 116] on textarea "Computer Computers use to be larger than they are now." at bounding box center [266, 141] width 338 height 69
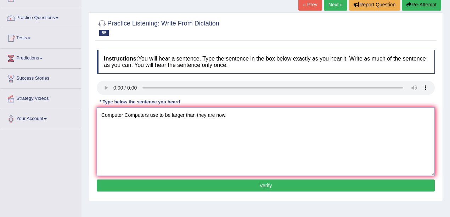
click at [151, 116] on textarea "Computer Computers use to be larger than they are now." at bounding box center [266, 141] width 338 height 69
type textarea "Computer Computers used use to be larger than they are now."
click at [220, 188] on button "Verify" at bounding box center [266, 186] width 338 height 12
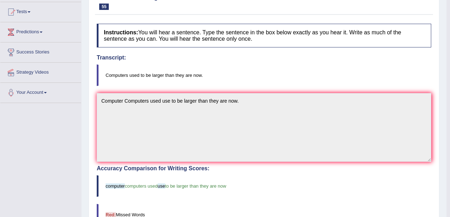
scroll to position [0, 0]
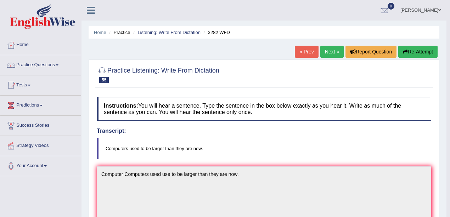
click at [329, 57] on link "Next »" at bounding box center [331, 52] width 23 height 12
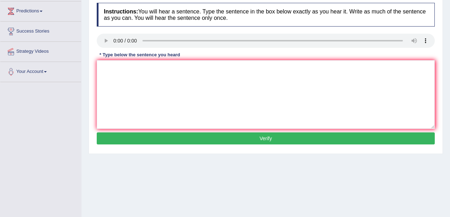
scroll to position [94, 0]
click at [123, 86] on textarea at bounding box center [266, 94] width 338 height 69
drag, startPoint x: 104, startPoint y: 68, endPoint x: 90, endPoint y: 69, distance: 13.5
click at [90, 69] on div "Practice Listening: Write From Dictation 56 1986 WFD Instructions: You will hea…" at bounding box center [266, 59] width 354 height 189
click at [153, 68] on textarea "A good acadamic paper should present a clear argument." at bounding box center [266, 94] width 338 height 69
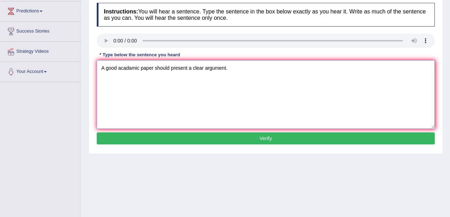
drag, startPoint x: 183, startPoint y: 68, endPoint x: 195, endPoint y: 68, distance: 11.7
drag, startPoint x: 195, startPoint y: 68, endPoint x: 177, endPoint y: 78, distance: 20.0
click at [174, 81] on textarea "A good acadamic paper should present a clear argument." at bounding box center [266, 94] width 338 height 69
click at [189, 69] on textarea "A good acadamic paper should present a clear argument." at bounding box center [266, 94] width 338 height 69
type textarea "A good acadamic paper should present presents a clear argument."
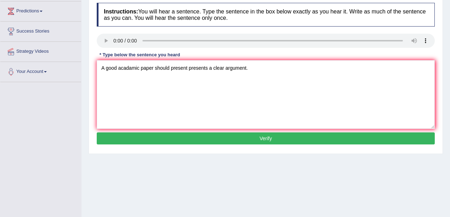
click at [223, 138] on button "Verify" at bounding box center [266, 139] width 338 height 12
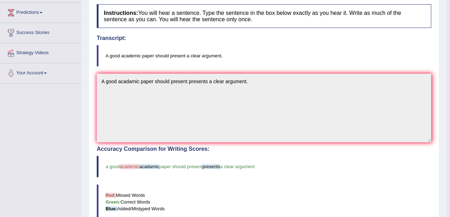
scroll to position [47, 0]
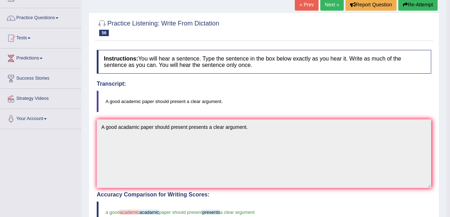
click at [331, 3] on link "Next »" at bounding box center [331, 5] width 23 height 12
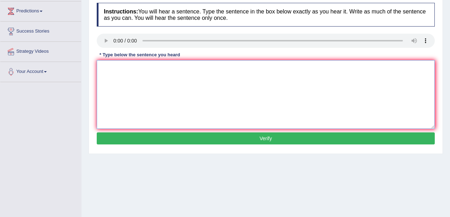
click at [118, 79] on textarea at bounding box center [266, 94] width 338 height 69
click at [217, 69] on textarea "take the first step by apply the uni scholarship now" at bounding box center [266, 94] width 338 height 69
click at [175, 68] on textarea "take the first step by apply the uni scholarship now." at bounding box center [266, 94] width 338 height 69
drag, startPoint x: 100, startPoint y: 68, endPoint x: 74, endPoint y: 65, distance: 25.4
click at [74, 65] on div "Toggle navigation Home Practice Questions Speaking Practice Read Aloud Repeat S…" at bounding box center [225, 90] width 450 height 369
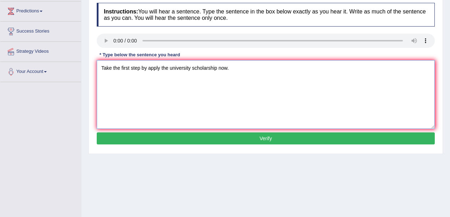
click at [161, 68] on textarea "Take the first step by apply the university scholarship now." at bounding box center [266, 94] width 338 height 69
click at [242, 68] on textarea "Take the first step by apply applying a the university scholarship now." at bounding box center [266, 94] width 338 height 69
type textarea "Take the first step by apply applying a the university scholarship scholarships…"
click at [131, 138] on button "Verify" at bounding box center [266, 139] width 338 height 12
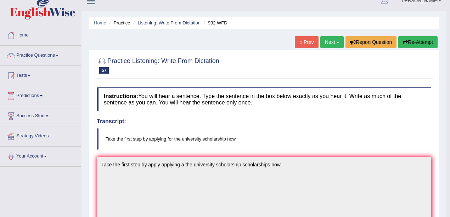
scroll to position [3, 0]
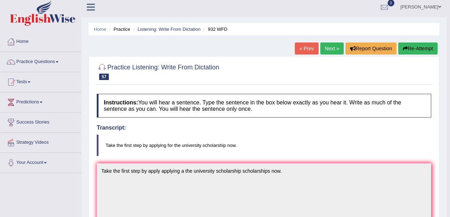
click at [325, 46] on link "Next »" at bounding box center [331, 49] width 23 height 12
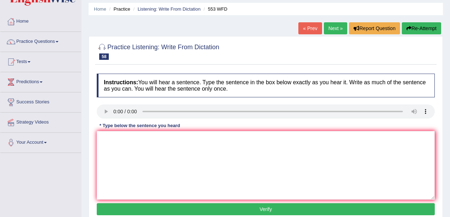
scroll to position [23, 0]
click at [120, 150] on textarea at bounding box center [266, 165] width 338 height 69
click at [127, 140] on textarea "water fillter unnecessary use of plastic bottle." at bounding box center [266, 165] width 338 height 69
click at [167, 139] on textarea "water fillter on campus will encourage unnecessary use of plastic bottle." at bounding box center [266, 165] width 338 height 69
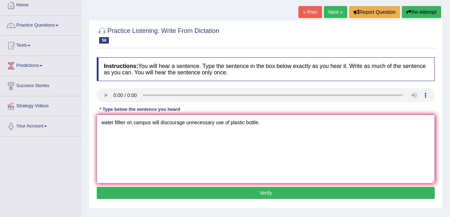
scroll to position [47, 0]
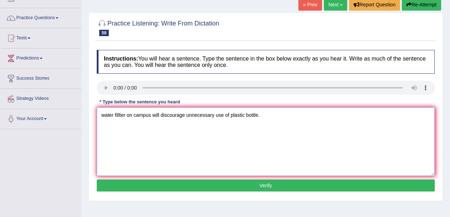
click at [186, 116] on textarea "water fillter on campus will discourage unnecessary use of plastic bottle." at bounding box center [266, 141] width 338 height 69
click at [269, 116] on textarea "water fillter on campus will discourage the unnecessary use of plastic bottle." at bounding box center [266, 141] width 338 height 69
click at [268, 117] on textarea "water fillter on campus will discourage the unnecessary use of plastic bottle." at bounding box center [266, 141] width 338 height 69
drag, startPoint x: 104, startPoint y: 116, endPoint x: 92, endPoint y: 114, distance: 12.1
click at [92, 114] on div "Practice Listening: Write From Dictation 58 553 WFD Instructions: You will hear…" at bounding box center [266, 106] width 354 height 189
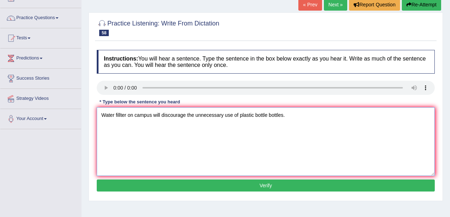
click at [187, 116] on textarea "Water fillter on campus will discourage the unnecessary use of plastic bottle b…" at bounding box center [266, 141] width 338 height 69
click at [262, 117] on textarea "Water fillter on campus will discourage discouraged the unnecessary use of plas…" at bounding box center [266, 141] width 338 height 69
type textarea "Water fillter on campus will discourage discouraged the unnecessary use used of…"
click at [279, 188] on button "Verify" at bounding box center [266, 186] width 338 height 12
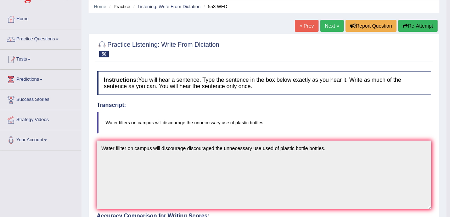
scroll to position [0, 0]
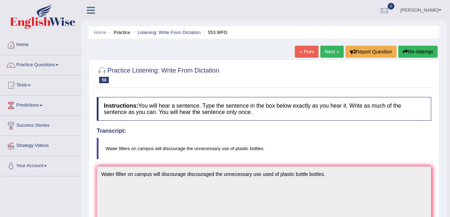
click at [337, 54] on link "Next »" at bounding box center [331, 52] width 23 height 12
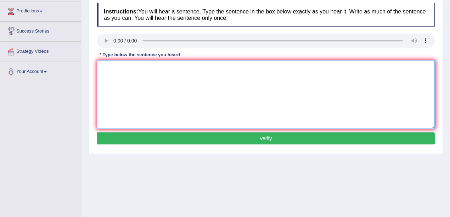
click at [114, 76] on textarea at bounding box center [266, 94] width 338 height 69
click at [216, 69] on textarea "one student reprentantive will selected in from each lass." at bounding box center [266, 94] width 338 height 69
click at [103, 69] on textarea "one student reprentantive will selected in from each class." at bounding box center [266, 94] width 338 height 69
click at [146, 67] on textarea "One student reprentantive will selected in from each class." at bounding box center [266, 94] width 338 height 69
click at [154, 69] on textarea "One student representantive will selected in from each class." at bounding box center [266, 94] width 338 height 69
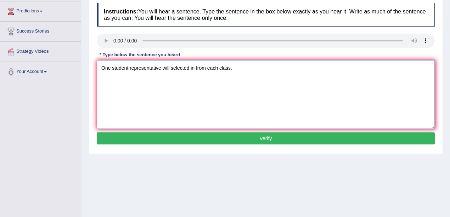
click at [189, 68] on textarea "One student representative will selected in from each class." at bounding box center [266, 94] width 338 height 69
type textarea "One student representative will select selected in from each class."
click at [222, 135] on button "Verify" at bounding box center [266, 139] width 338 height 12
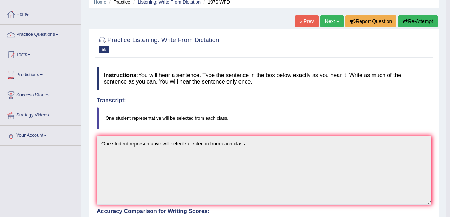
scroll to position [23, 0]
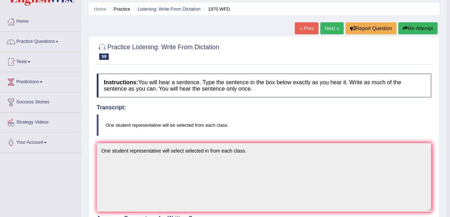
click at [328, 30] on link "Next »" at bounding box center [331, 28] width 23 height 12
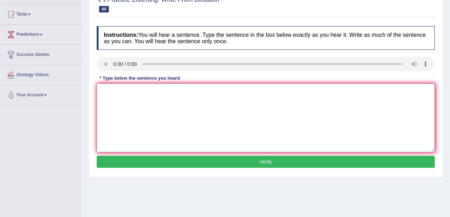
click at [127, 94] on textarea at bounding box center [266, 118] width 338 height 69
drag, startPoint x: 106, startPoint y: 93, endPoint x: 90, endPoint y: 92, distance: 16.0
click at [90, 92] on div "Practice Listening: Write From Dictation 60 2429 WFD Instructions: You will hea…" at bounding box center [266, 83] width 354 height 189
click at [124, 92] on textarea "Before chosng your uni course you should considering your future career." at bounding box center [266, 118] width 338 height 69
click at [133, 92] on textarea "Before choosng your uni course you should considering your future career." at bounding box center [266, 118] width 338 height 69
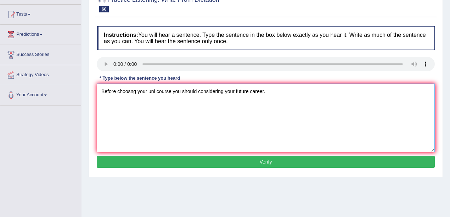
click at [130, 93] on textarea "Before choosng your uni course you should considering your future career." at bounding box center [266, 118] width 338 height 69
click at [156, 91] on textarea "Before choosing your uni course you should considering your future career." at bounding box center [266, 118] width 338 height 69
drag, startPoint x: 187, startPoint y: 91, endPoint x: 201, endPoint y: 105, distance: 19.3
click at [186, 92] on textarea "Before choosing your university course you should considering your future caree…" at bounding box center [266, 118] width 338 height 69
drag, startPoint x: 242, startPoint y: 93, endPoint x: 244, endPoint y: 98, distance: 5.3
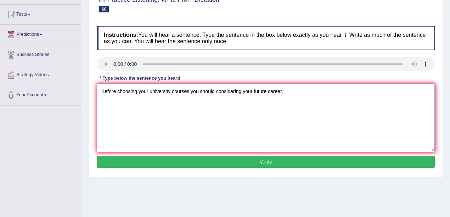
click at [242, 93] on textarea "Before choosing your university courses you should considering your future care…" at bounding box center [266, 118] width 338 height 69
click at [190, 93] on textarea "Before choosing your university courses you should consider your future career." at bounding box center [266, 118] width 338 height 69
type textarea "Before choosing your university courses you should consider your future career."
click at [252, 162] on button "Verify" at bounding box center [266, 162] width 338 height 12
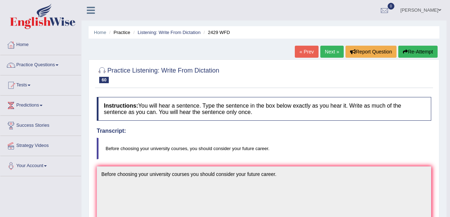
click at [333, 49] on link "Next »" at bounding box center [331, 52] width 23 height 12
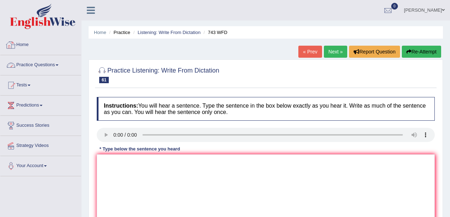
click at [28, 45] on link "Home" at bounding box center [40, 44] width 81 height 18
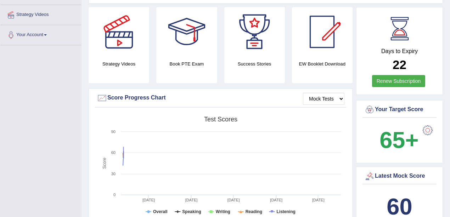
scroll to position [31, 0]
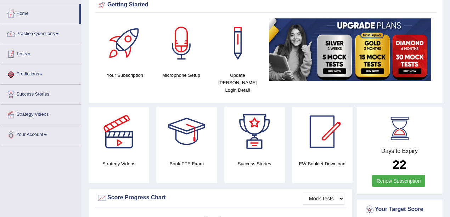
click at [41, 32] on link "Practice Questions" at bounding box center [40, 33] width 81 height 18
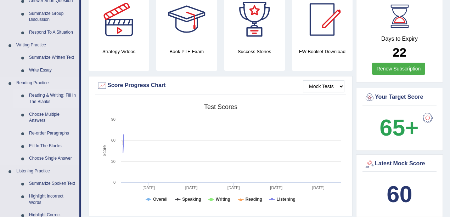
scroll to position [149, 0]
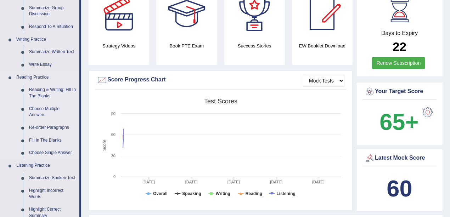
click at [47, 128] on link "Re-order Paragraphs" at bounding box center [53, 128] width 54 height 13
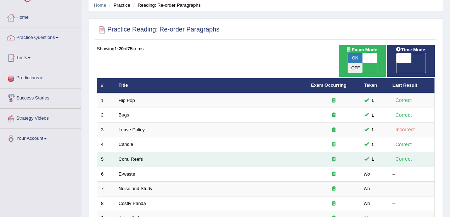
scroll to position [94, 0]
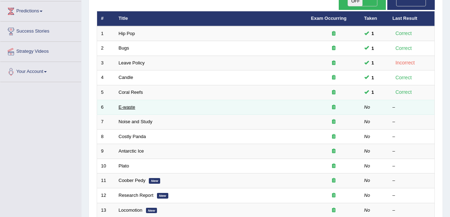
click at [124, 105] on link "E-waste" at bounding box center [127, 107] width 17 height 5
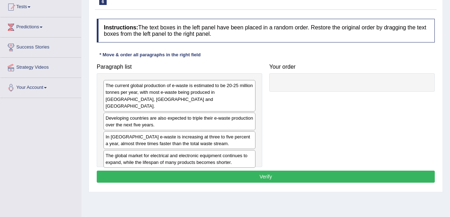
scroll to position [94, 0]
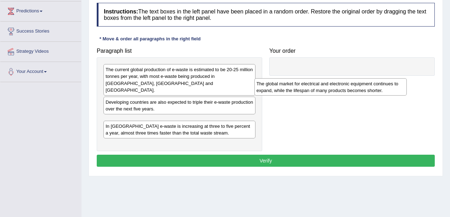
drag, startPoint x: 141, startPoint y: 136, endPoint x: 319, endPoint y: 82, distance: 186.2
click at [319, 82] on div "The global market for electrical and electronic equipment continues to expand, …" at bounding box center [331, 87] width 152 height 18
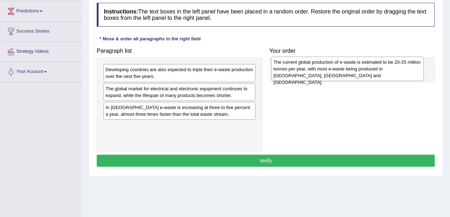
drag, startPoint x: 207, startPoint y: 77, endPoint x: 391, endPoint y: 69, distance: 184.5
click at [391, 69] on div "The current global production of e-waste is estimated to be 20-25 million tonne…" at bounding box center [348, 69] width 152 height 24
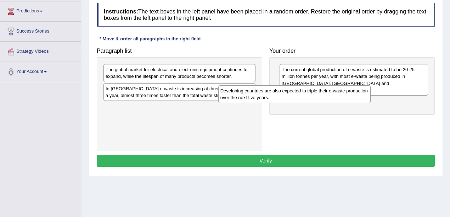
drag, startPoint x: 241, startPoint y: 74, endPoint x: 388, endPoint y: 100, distance: 149.2
click at [371, 101] on div "Developing countries are also expected to triple their e-waste production over …" at bounding box center [294, 94] width 152 height 18
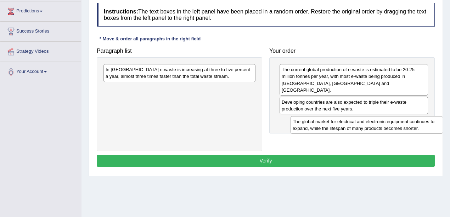
drag, startPoint x: 236, startPoint y: 72, endPoint x: 401, endPoint y: 116, distance: 170.1
click at [421, 123] on div "The global market for electrical and electronic equipment continues to expand, …" at bounding box center [367, 125] width 152 height 18
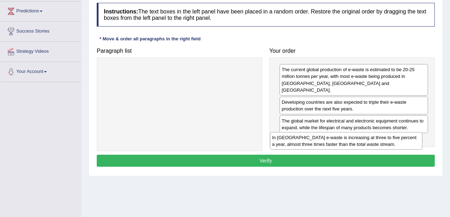
drag, startPoint x: 236, startPoint y: 74, endPoint x: 416, endPoint y: 132, distance: 189.0
click at [416, 132] on div "In [GEOGRAPHIC_DATA] e-waste is increasing at three to five percent a year, alm…" at bounding box center [346, 141] width 152 height 18
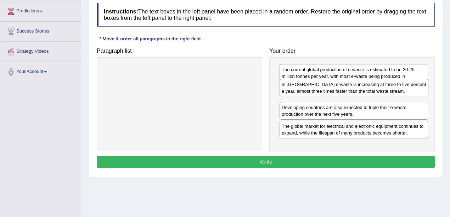
drag, startPoint x: 351, startPoint y: 138, endPoint x: 351, endPoint y: 91, distance: 47.5
click at [351, 91] on div "In Europe e-waste is increasing at three to five percent a year, almost three t…" at bounding box center [354, 88] width 149 height 18
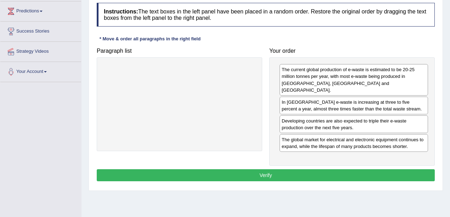
click at [348, 169] on button "Verify" at bounding box center [266, 175] width 338 height 12
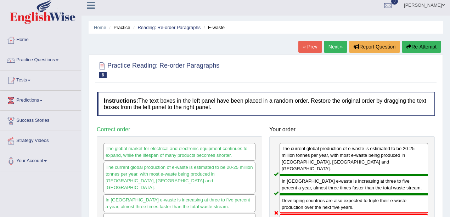
scroll to position [0, 0]
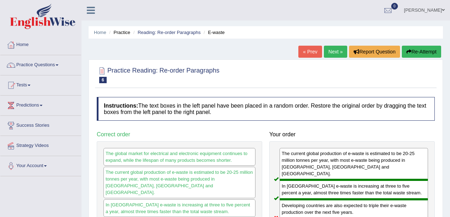
click at [334, 48] on link "Next »" at bounding box center [335, 52] width 23 height 12
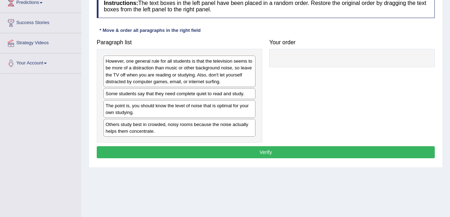
scroll to position [94, 0]
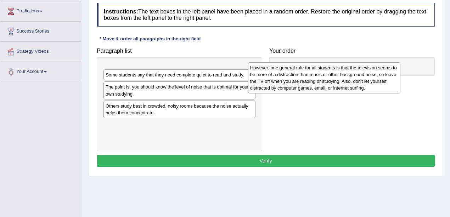
drag, startPoint x: 208, startPoint y: 84, endPoint x: 359, endPoint y: 68, distance: 152.5
click at [354, 78] on div "However, one general rule for all students is that the television seems to be m…" at bounding box center [324, 77] width 152 height 31
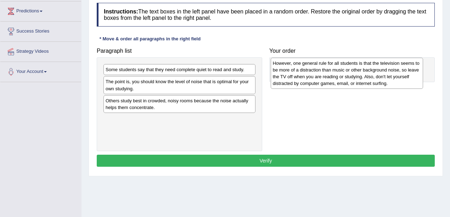
drag, startPoint x: 182, startPoint y: 78, endPoint x: 341, endPoint y: 74, distance: 158.9
click at [341, 75] on div "However, one general rule for all students is that the television seems to be m…" at bounding box center [347, 73] width 152 height 31
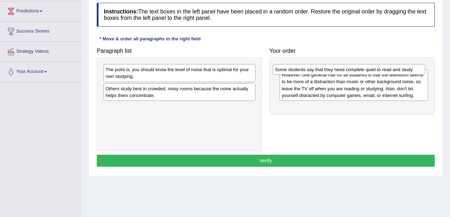
drag, startPoint x: 233, startPoint y: 71, endPoint x: 398, endPoint y: 68, distance: 165.2
click at [403, 68] on div "Some students say that they need complete quiet to read and study." at bounding box center [349, 69] width 152 height 11
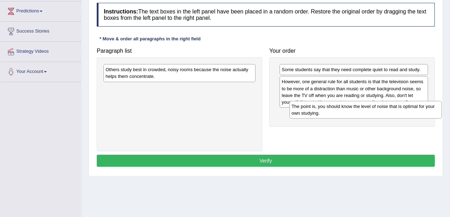
drag, startPoint x: 233, startPoint y: 72, endPoint x: 419, endPoint y: 109, distance: 189.4
click at [419, 109] on div "The point is, you should know the level of noise that is optimal for your own s…" at bounding box center [366, 110] width 152 height 18
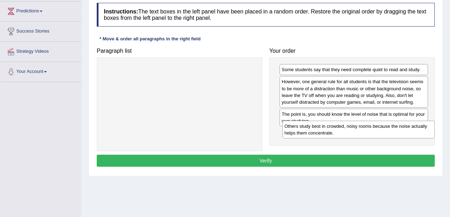
drag, startPoint x: 241, startPoint y: 69, endPoint x: 420, endPoint y: 126, distance: 187.7
click at [420, 126] on div "Others study best in crowded, noisy rooms because the noise actually helps them…" at bounding box center [359, 130] width 152 height 18
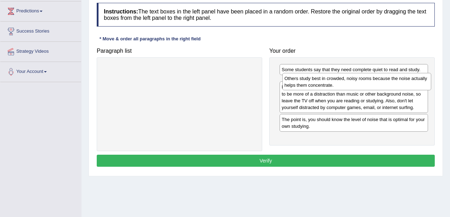
drag, startPoint x: 327, startPoint y: 140, endPoint x: 330, endPoint y: 85, distance: 54.3
click at [330, 85] on div "Others study best in crowded, noisy rooms because the noise actually helps them…" at bounding box center [357, 82] width 149 height 18
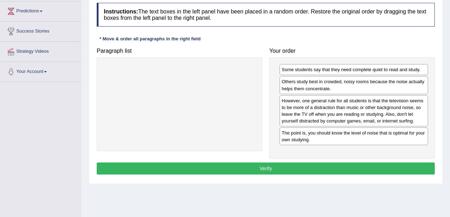
click at [335, 167] on button "Verify" at bounding box center [266, 169] width 338 height 12
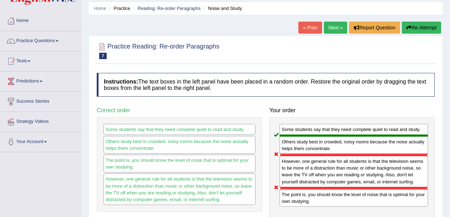
scroll to position [23, 0]
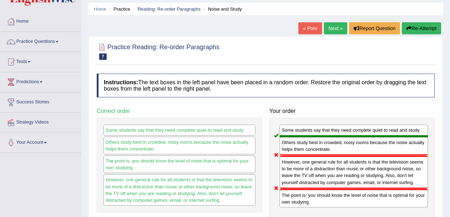
click at [328, 29] on link "Next »" at bounding box center [335, 28] width 23 height 12
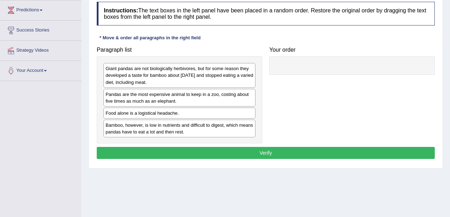
scroll to position [127, 0]
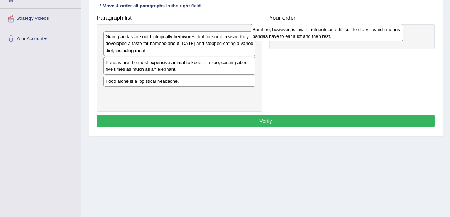
drag, startPoint x: 162, startPoint y: 98, endPoint x: 309, endPoint y: 35, distance: 160.1
click at [309, 35] on div "Bamboo, however, is low in nutrients and difficult to digest, which means panda…" at bounding box center [327, 33] width 152 height 18
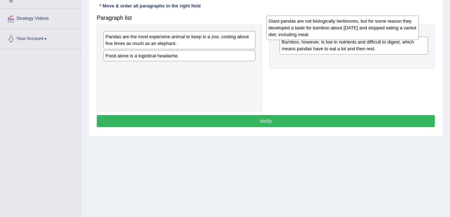
drag, startPoint x: 183, startPoint y: 54, endPoint x: 346, endPoint y: 38, distance: 163.8
click at [346, 38] on div "Giant pandas are not biologically herbivores, but for some reason they develope…" at bounding box center [343, 28] width 152 height 24
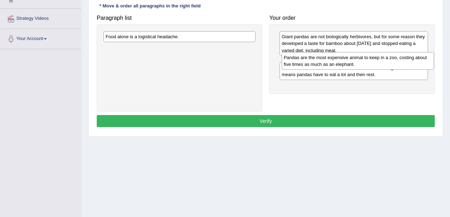
drag, startPoint x: 192, startPoint y: 46, endPoint x: 370, endPoint y: 65, distance: 178.5
click at [371, 65] on div "Pandas are the most expensive animal to keep in a zoo, costing about five times…" at bounding box center [358, 61] width 152 height 18
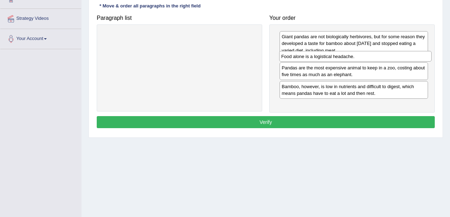
drag, startPoint x: 202, startPoint y: 38, endPoint x: 378, endPoint y: 57, distance: 176.9
click at [378, 57] on div "Food alone is a logistical headache." at bounding box center [355, 56] width 152 height 11
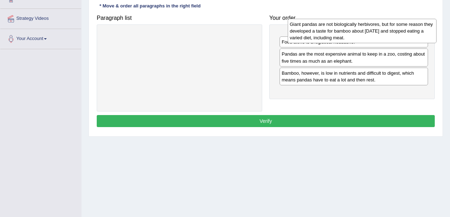
drag, startPoint x: 319, startPoint y: 45, endPoint x: 328, endPoint y: 33, distance: 14.8
click at [328, 33] on div "Giant pandas are not biologically herbivores, but for some reason they develope…" at bounding box center [362, 31] width 149 height 24
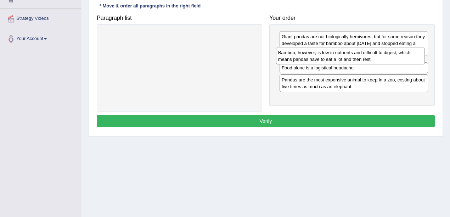
drag, startPoint x: 325, startPoint y: 101, endPoint x: 321, endPoint y: 61, distance: 39.9
click at [321, 61] on div "Bamboo, however, is low in nutrients and difficult to digest, which means panda…" at bounding box center [350, 56] width 149 height 18
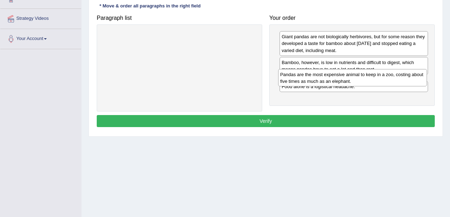
drag, startPoint x: 312, startPoint y: 100, endPoint x: 311, endPoint y: 82, distance: 18.5
click at [311, 82] on div "Pandas are the most expensive animal to keep in a zoo, costing about five times…" at bounding box center [352, 78] width 149 height 18
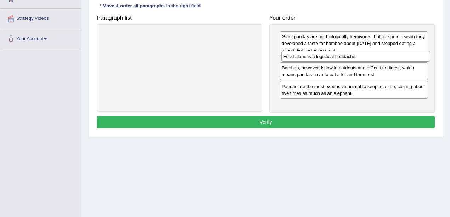
drag, startPoint x: 303, startPoint y: 101, endPoint x: 305, endPoint y: 58, distance: 42.9
click at [305, 58] on div "Food alone is a logistical headache." at bounding box center [355, 56] width 149 height 11
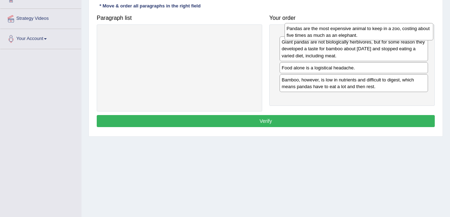
drag, startPoint x: 299, startPoint y: 103, endPoint x: 304, endPoint y: 38, distance: 64.7
click at [304, 38] on div "Pandas are the most expensive animal to keep in a zoo, costing about five times…" at bounding box center [359, 32] width 149 height 18
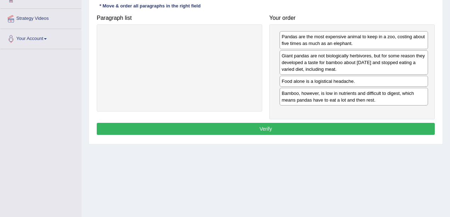
click at [294, 127] on button "Verify" at bounding box center [266, 129] width 338 height 12
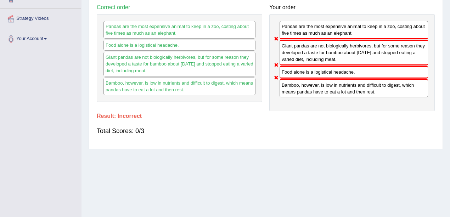
drag, startPoint x: 299, startPoint y: 74, endPoint x: 302, endPoint y: 57, distance: 16.9
click at [302, 57] on div "Pandas are the most expensive animal to keep in a zoo, costing about five times…" at bounding box center [352, 62] width 166 height 97
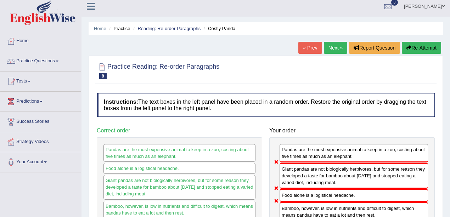
scroll to position [0, 0]
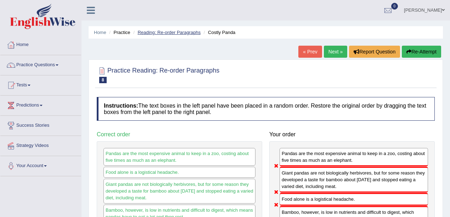
click at [168, 31] on link "Reading: Re-order Paragraphs" at bounding box center [169, 32] width 63 height 5
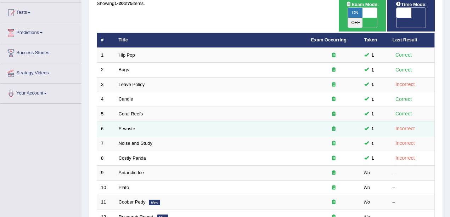
scroll to position [118, 0]
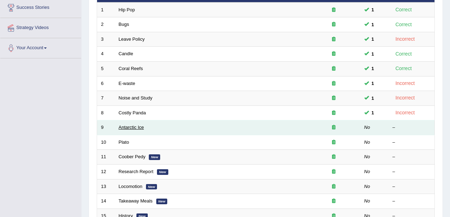
click at [129, 125] on link "Antarctic Ice" at bounding box center [132, 127] width 26 height 5
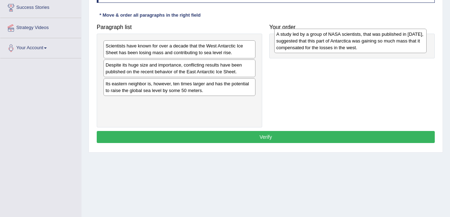
drag, startPoint x: 146, startPoint y: 88, endPoint x: 317, endPoint y: 39, distance: 177.7
click at [317, 39] on div "A study led by a group of NASA scientists, that was published in 2015, suggeste…" at bounding box center [350, 41] width 152 height 24
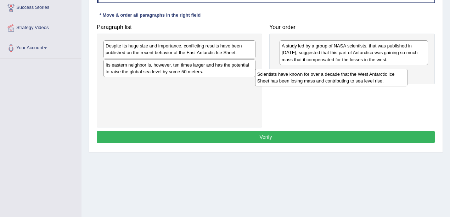
drag, startPoint x: 171, startPoint y: 54, endPoint x: 326, endPoint y: 82, distance: 157.3
click at [326, 82] on div "Scientists have known for over a decade that the West Antarctic Ice Sheet has b…" at bounding box center [331, 78] width 152 height 18
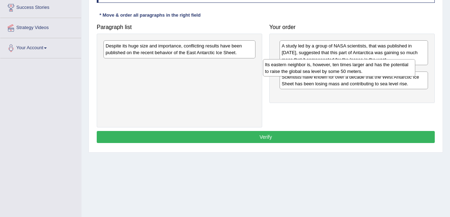
drag, startPoint x: 242, startPoint y: 74, endPoint x: 400, endPoint y: 75, distance: 158.4
click at [400, 75] on div "Its eastern neighbor is, however, ten times larger and has the potential to rai…" at bounding box center [339, 68] width 152 height 18
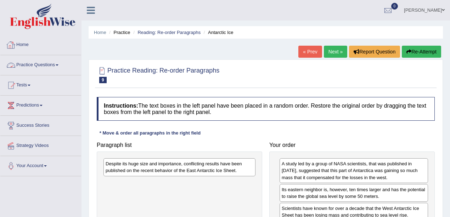
click at [26, 49] on link "Home" at bounding box center [40, 44] width 81 height 18
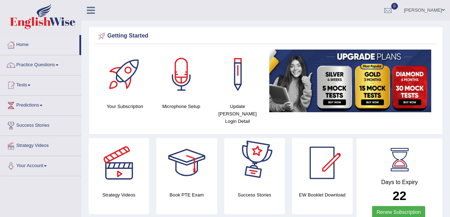
click at [337, 102] on img at bounding box center [350, 81] width 162 height 63
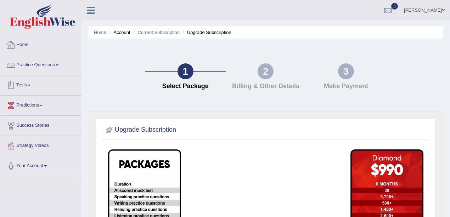
click at [23, 42] on link "Home" at bounding box center [40, 44] width 81 height 18
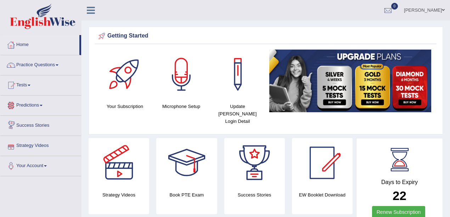
click at [34, 104] on link "Predictions" at bounding box center [40, 105] width 81 height 18
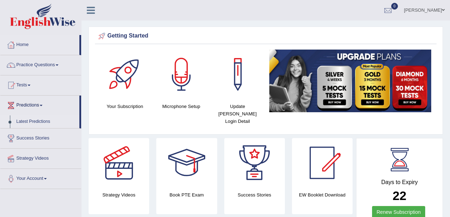
click at [40, 122] on link "Latest Predictions" at bounding box center [46, 122] width 66 height 13
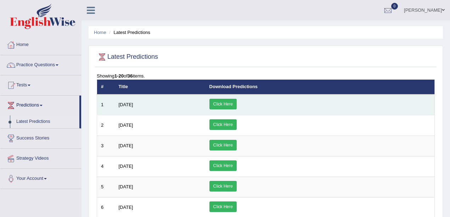
click at [237, 101] on link "Click Here" at bounding box center [222, 104] width 27 height 11
